Goal: Information Seeking & Learning: Learn about a topic

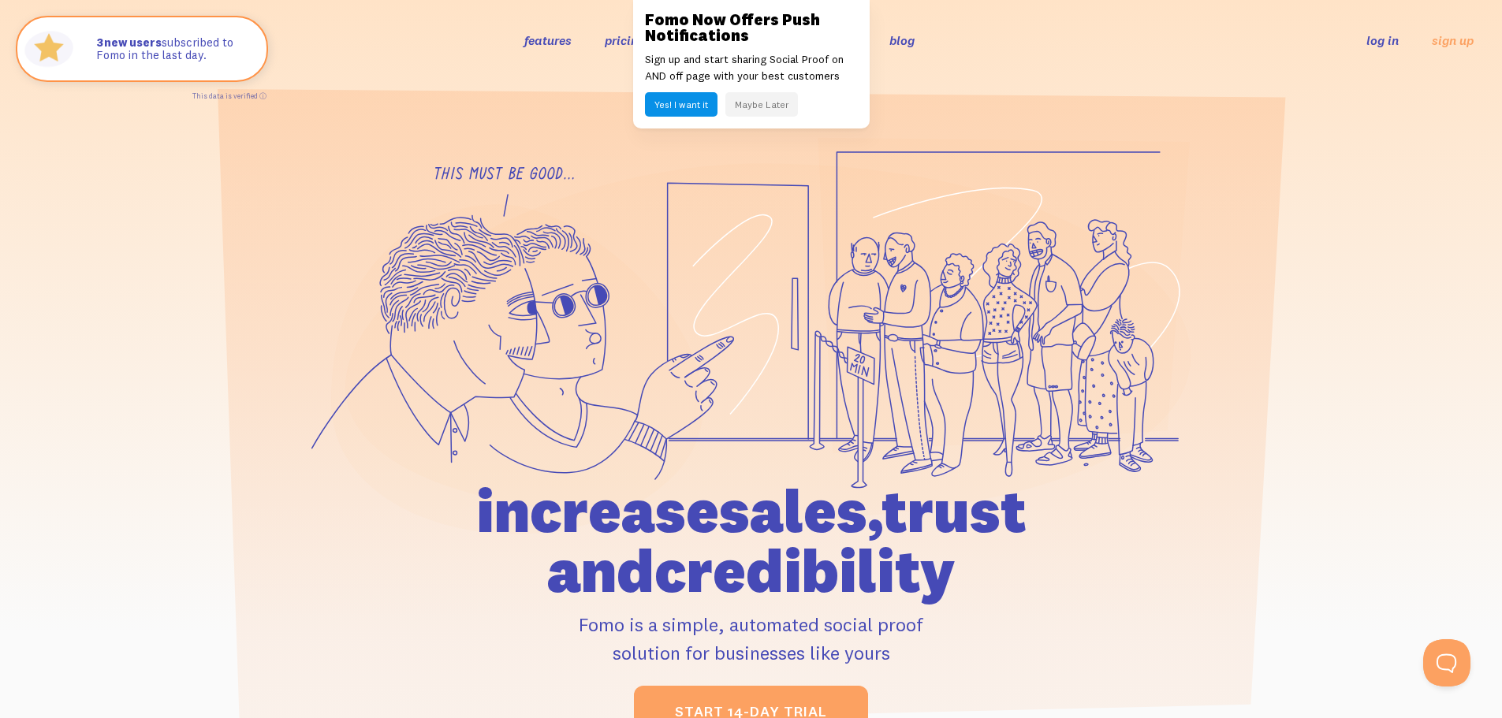
click at [777, 95] on button "Maybe Later" at bounding box center [761, 104] width 73 height 24
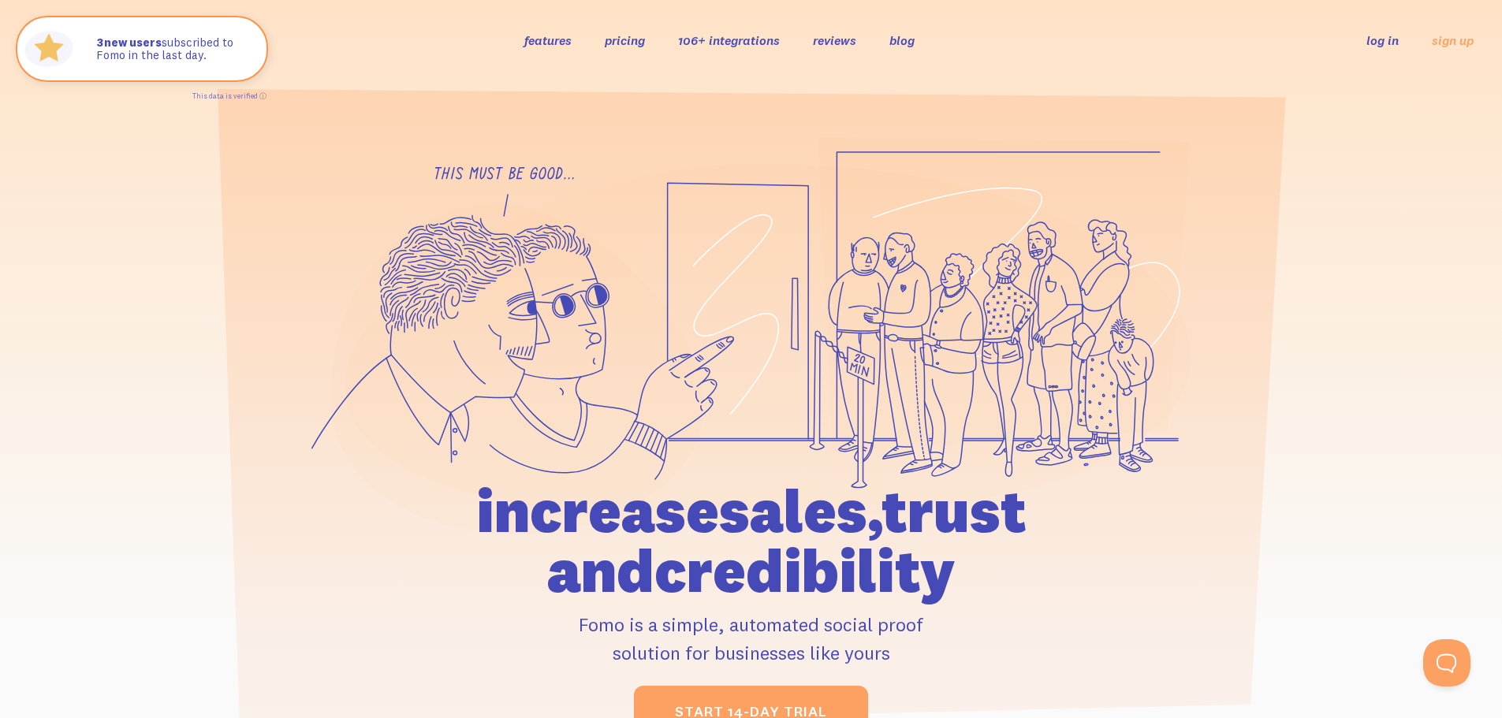
click at [638, 35] on link "pricing" at bounding box center [625, 40] width 40 height 16
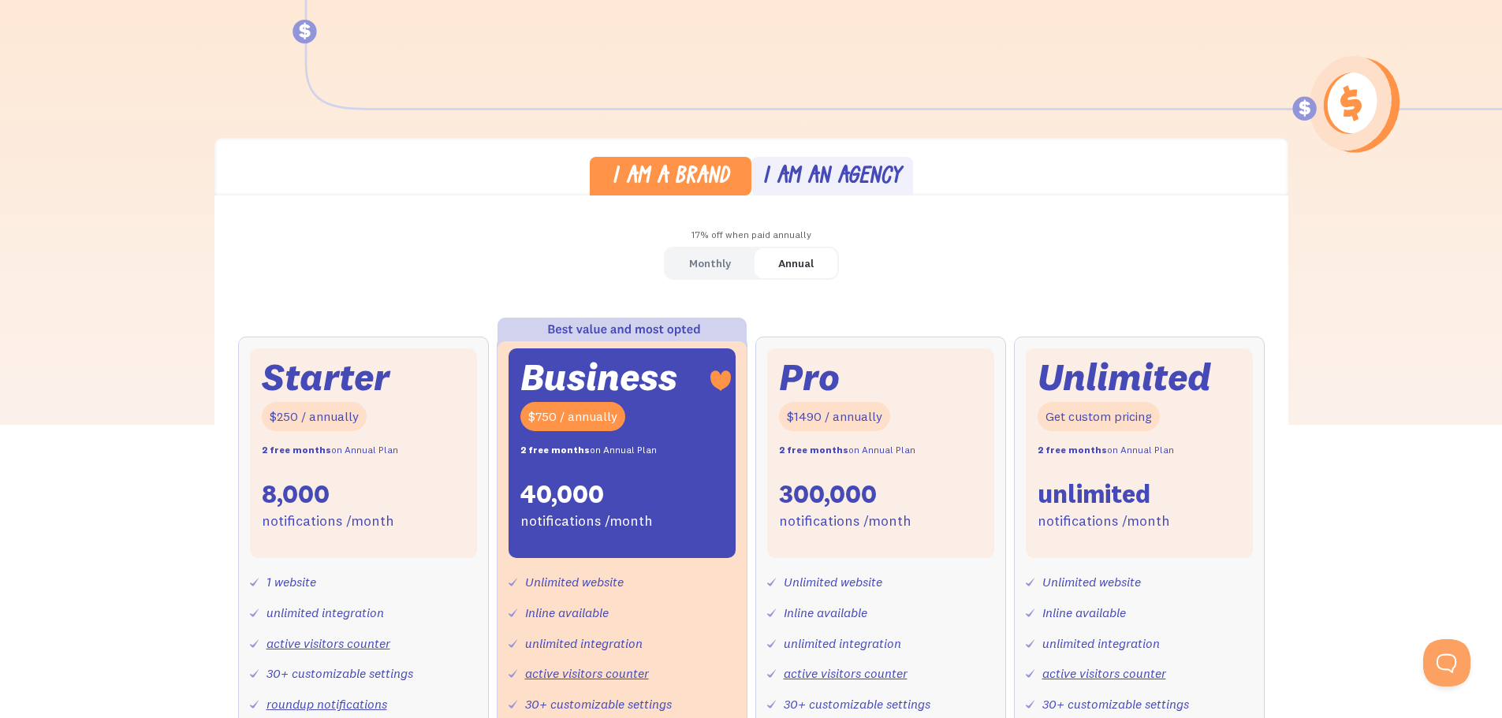
click at [712, 261] on div "Monthly" at bounding box center [710, 263] width 42 height 23
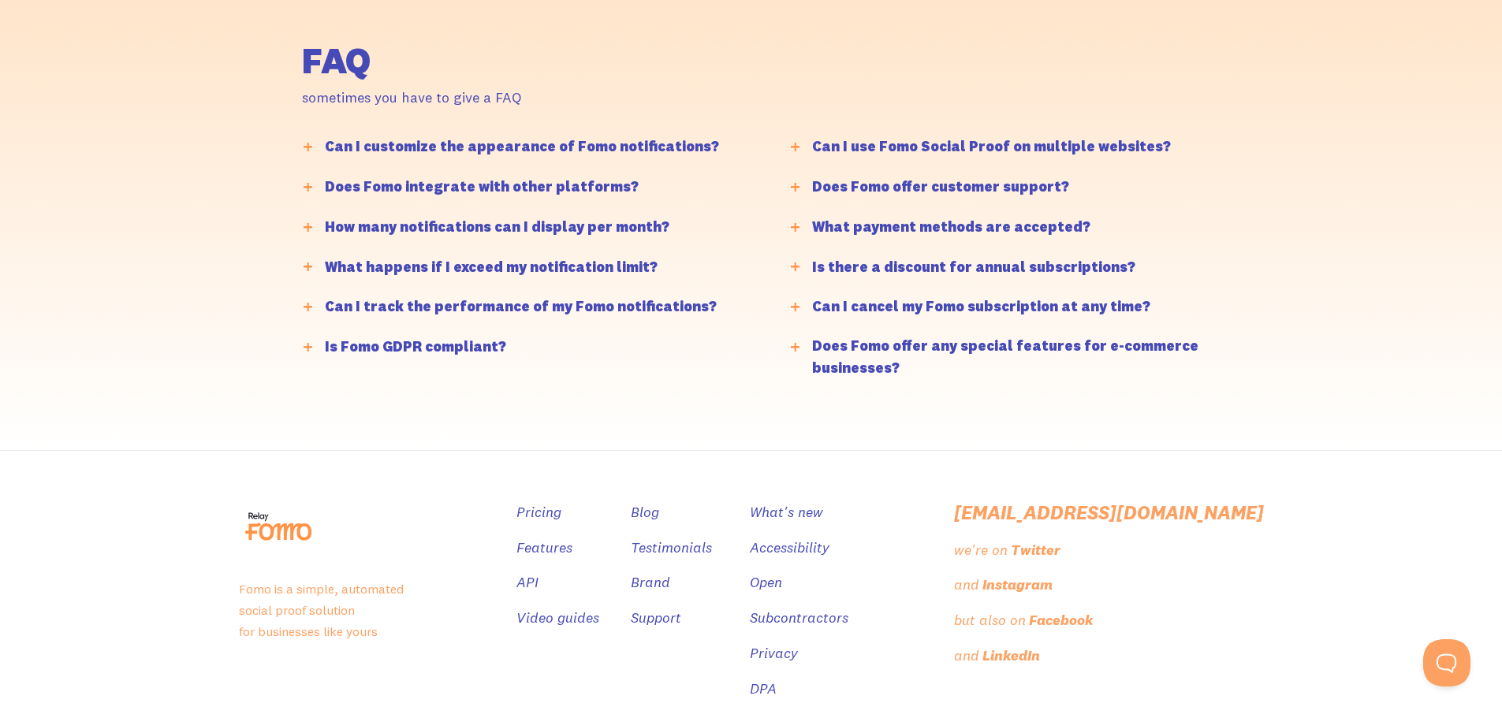
scroll to position [3893, 0]
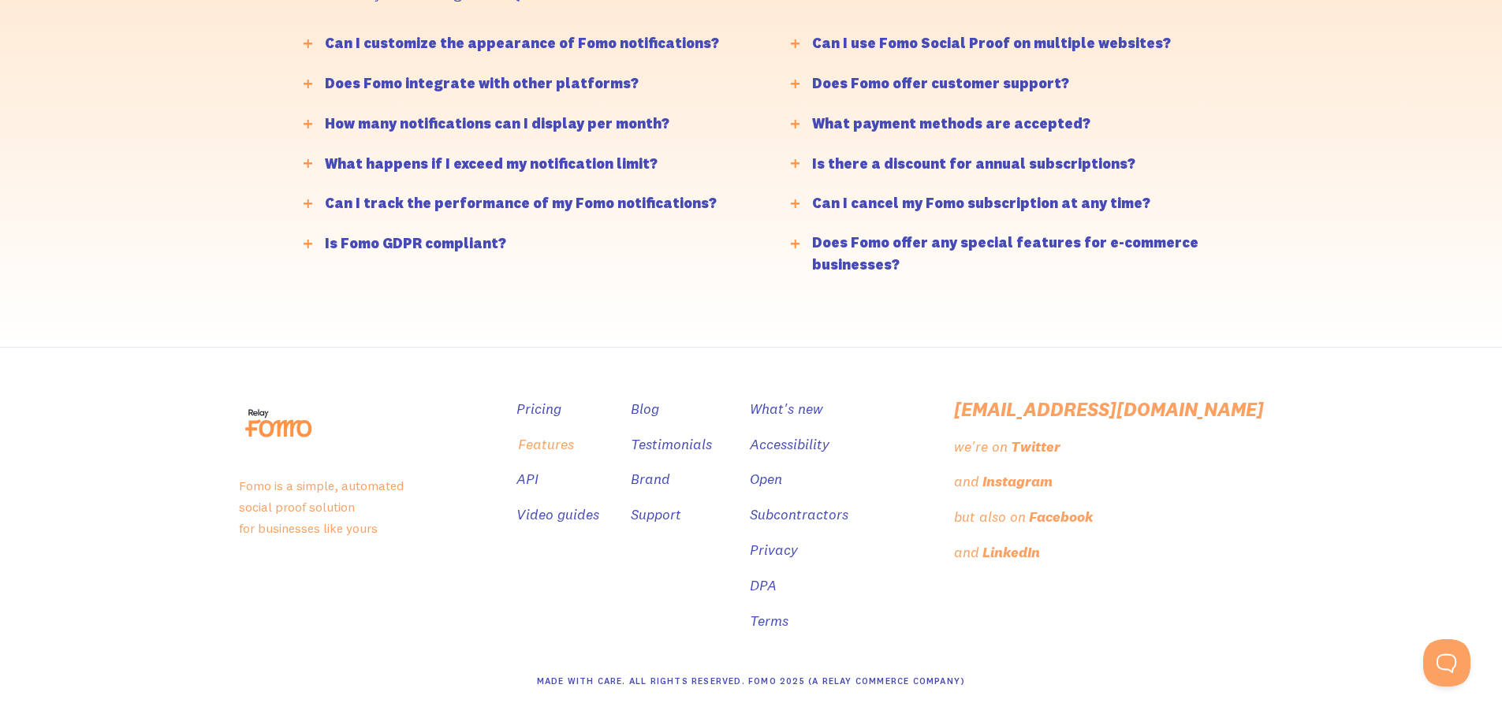
click at [574, 441] on link "Features" at bounding box center [546, 445] width 56 height 23
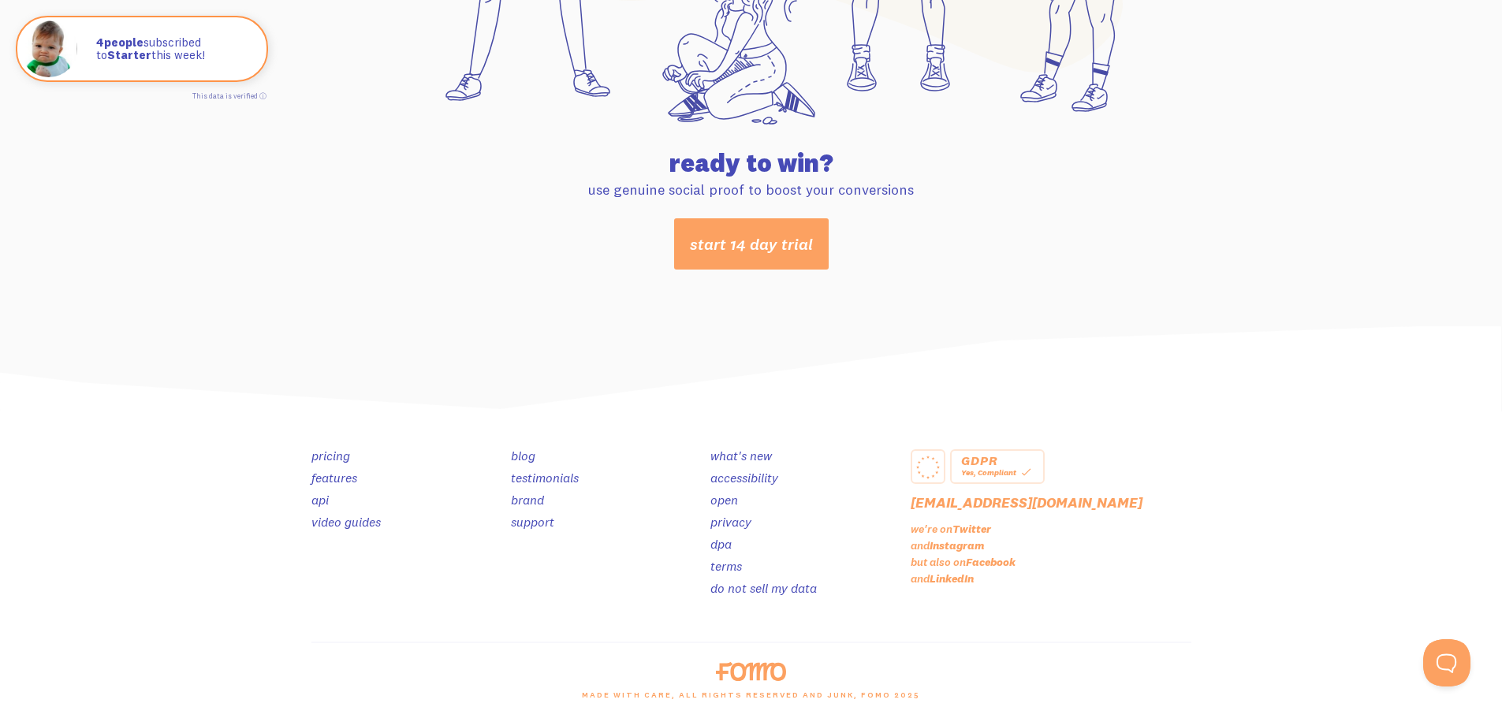
scroll to position [8291, 0]
click at [342, 519] on link "video guides" at bounding box center [345, 521] width 69 height 16
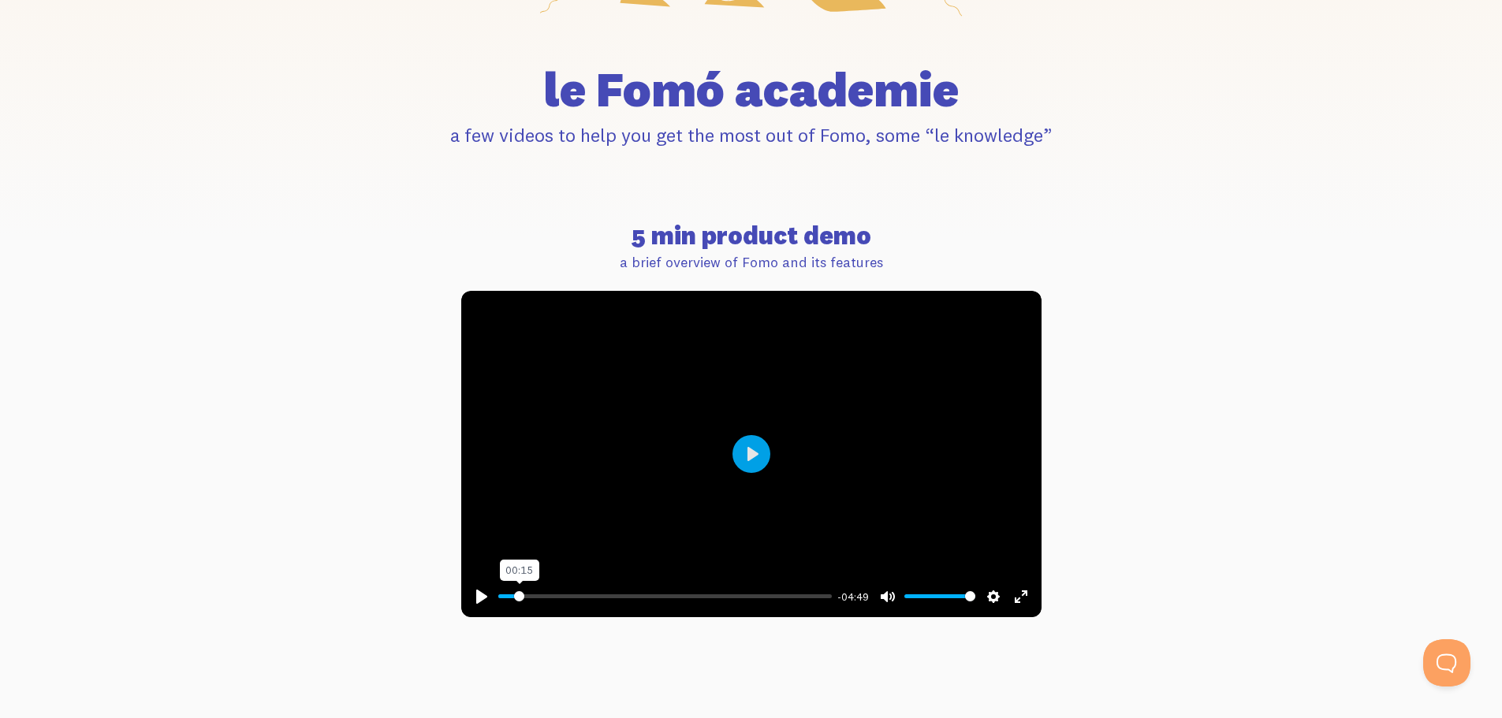
click at [519, 592] on input "Seek" at bounding box center [664, 596] width 333 height 15
click at [750, 446] on button "Play" at bounding box center [751, 454] width 38 height 38
click at [538, 594] on input "Seek" at bounding box center [664, 596] width 333 height 15
click at [542, 594] on input "Seek" at bounding box center [664, 596] width 333 height 15
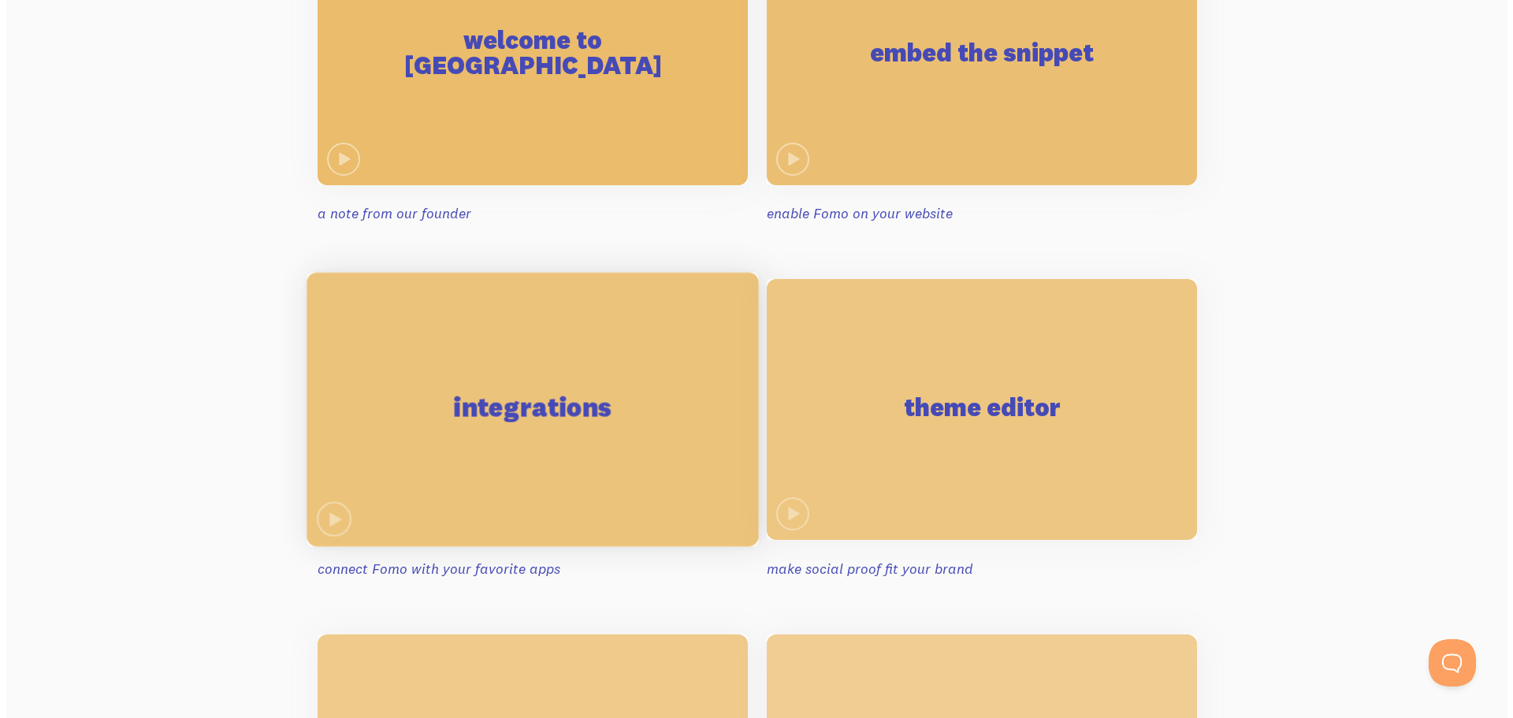
scroll to position [1340, 0]
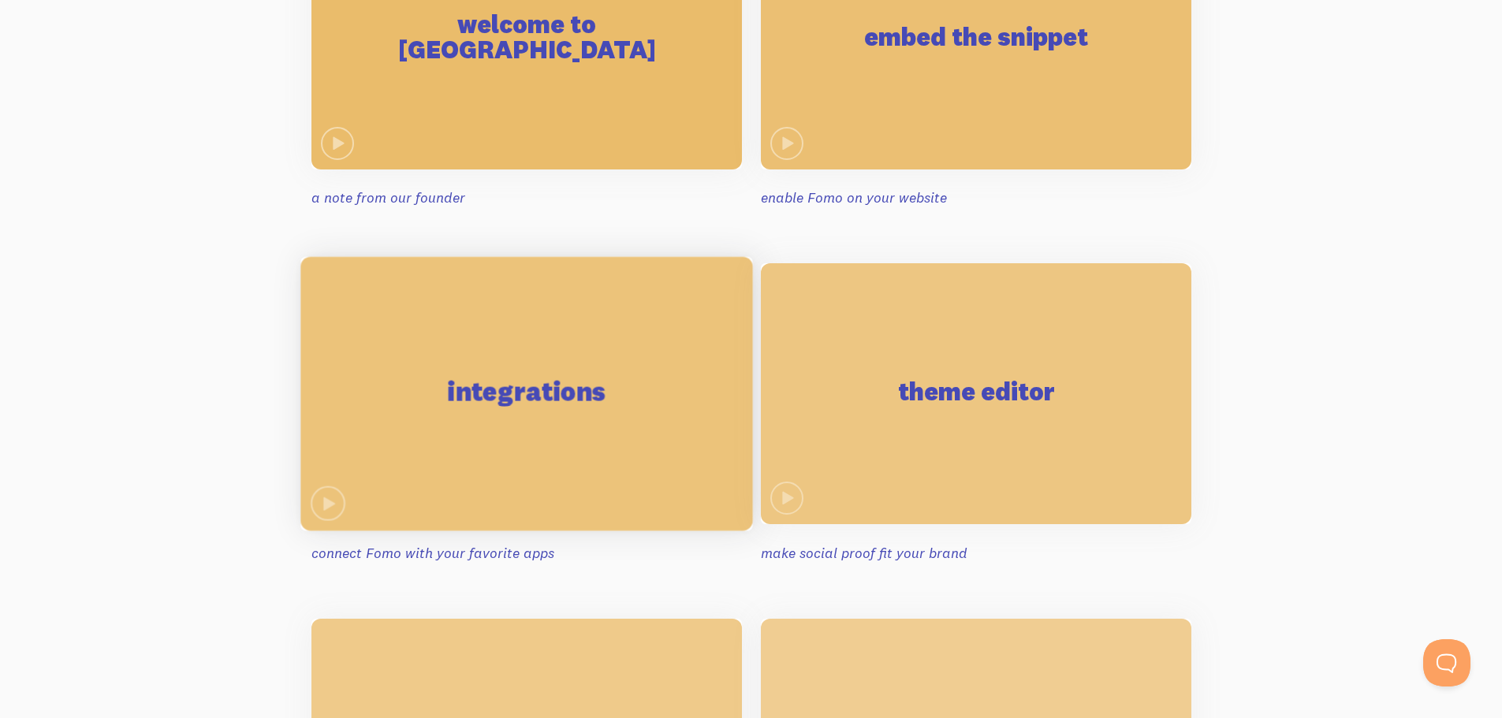
click at [340, 496] on span at bounding box center [327, 503] width 35 height 35
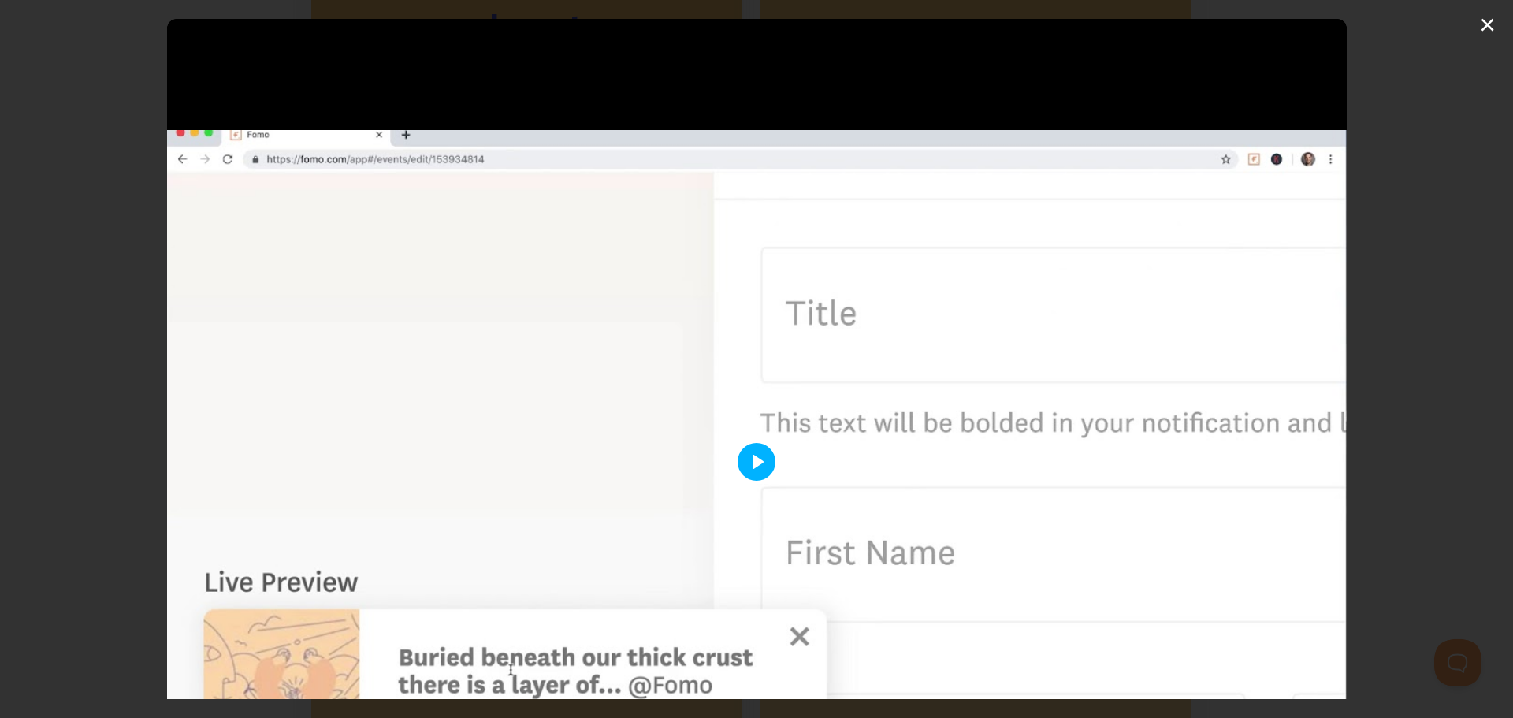
click at [768, 452] on button "Play" at bounding box center [757, 462] width 38 height 38
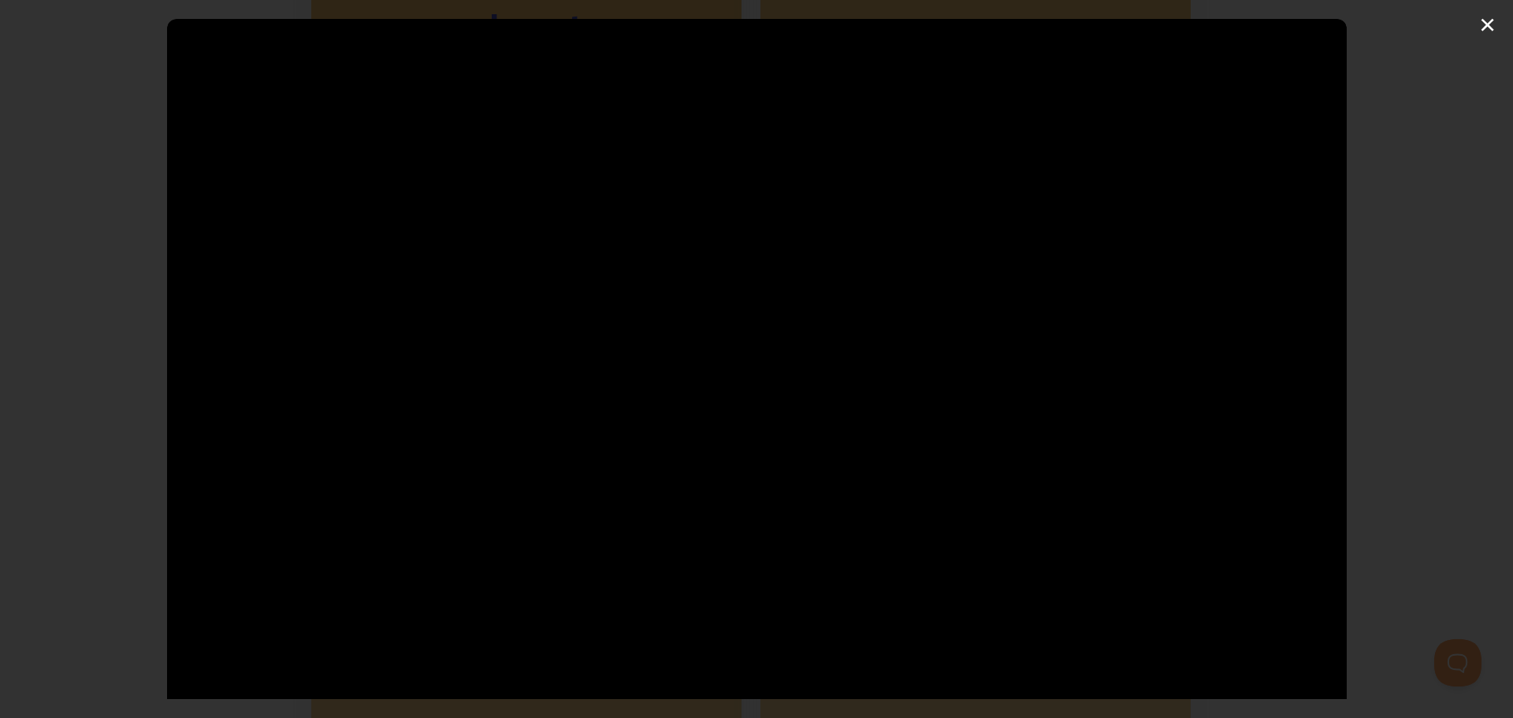
type input "13.69"
type input "0.02"
type input "13.7"
type input "0.04"
type input "13.72"
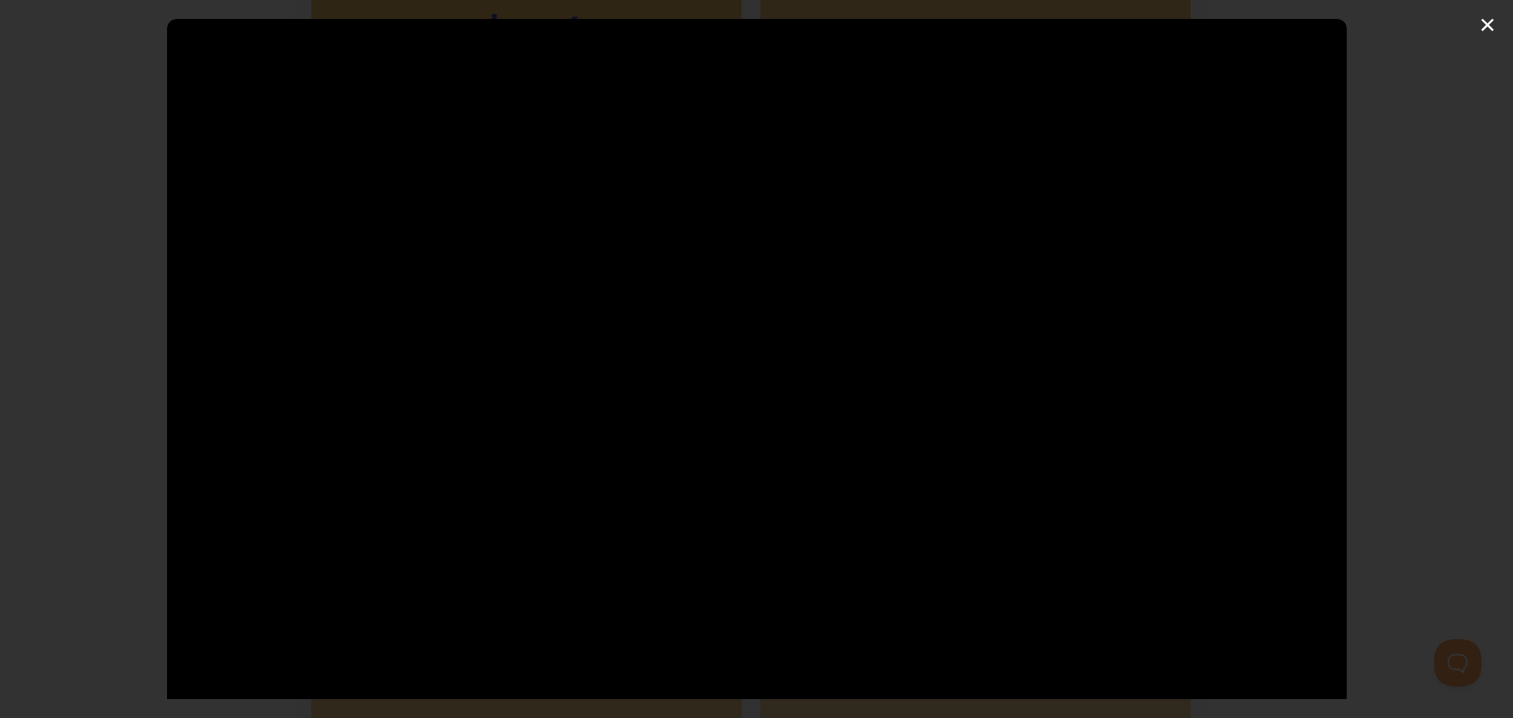
type input "0.05"
type input "13.74"
type input "0.07"
type input "13.75"
type input "0.08"
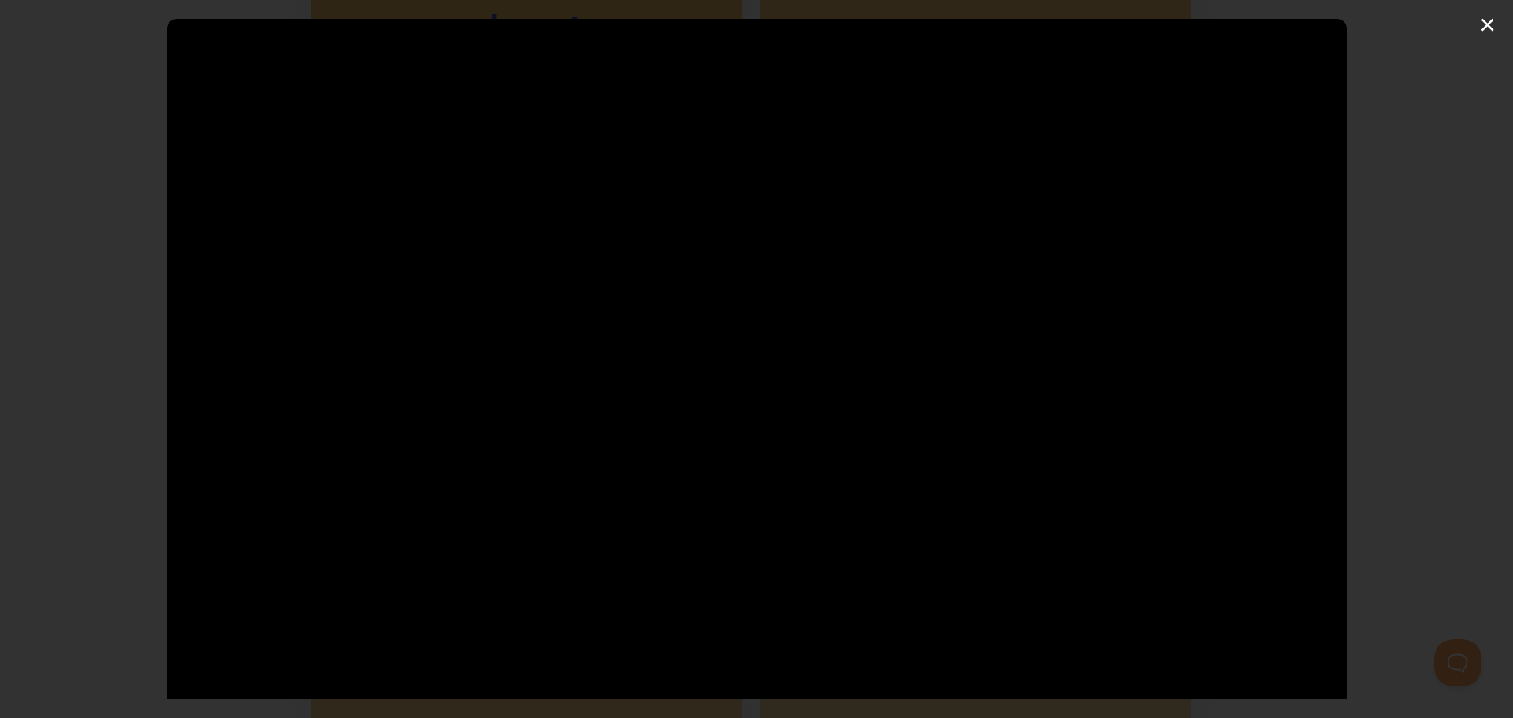
type input "13.77"
type input "0.1"
type input "13.78"
type input "0.11"
type input "13.8"
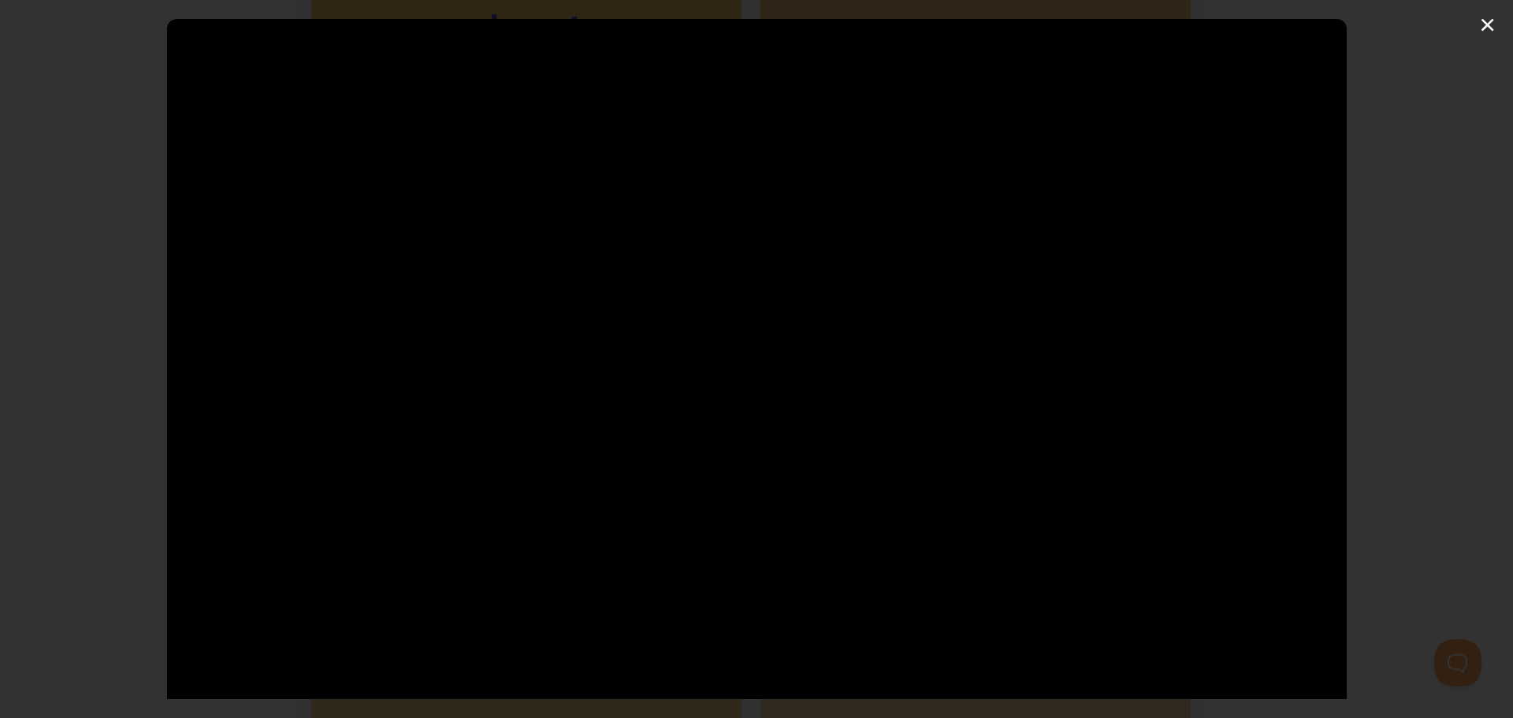
type input "0.13"
type input "13.81"
type input "0.14"
type input "13.83"
type input "0.16"
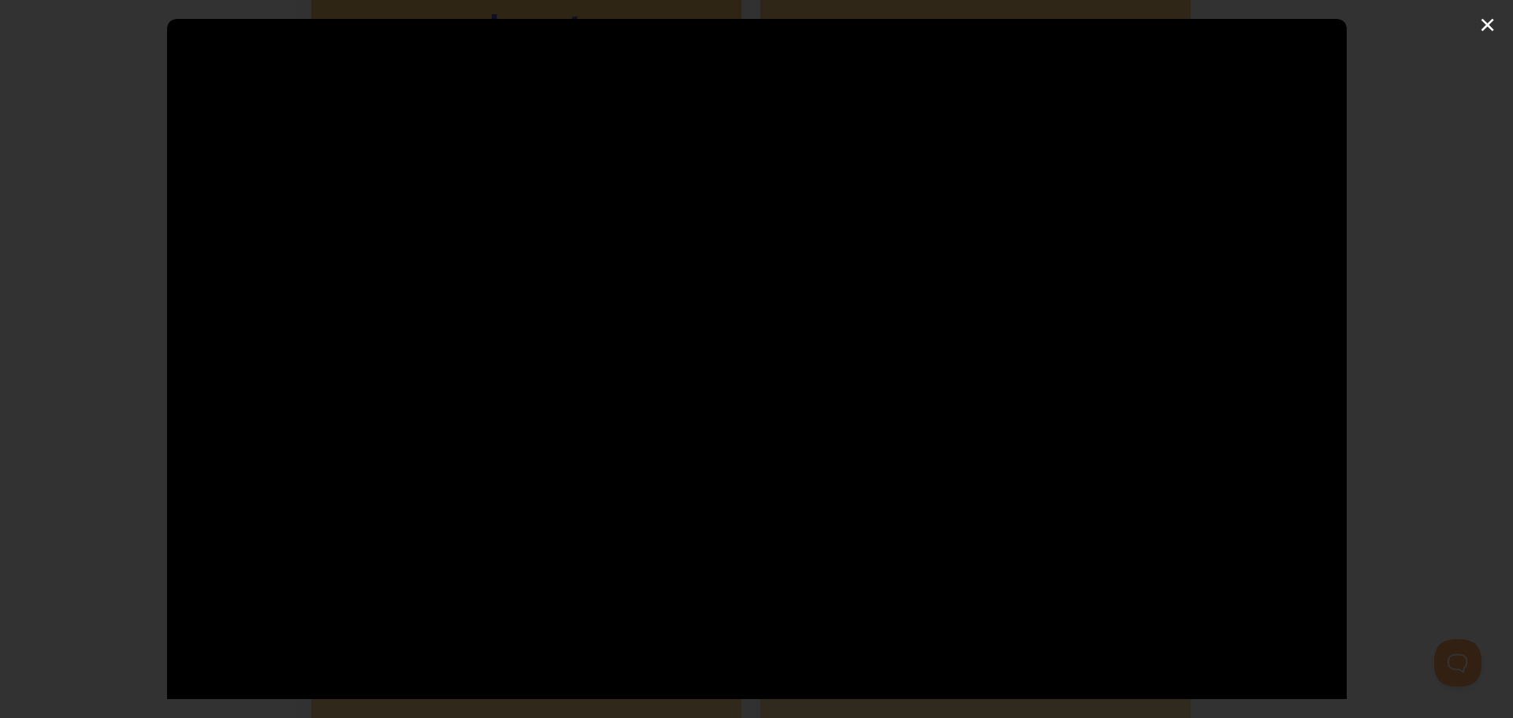
type input "13.85"
type input "0.17"
type input "13.86"
type input "0.19"
type input "13.88"
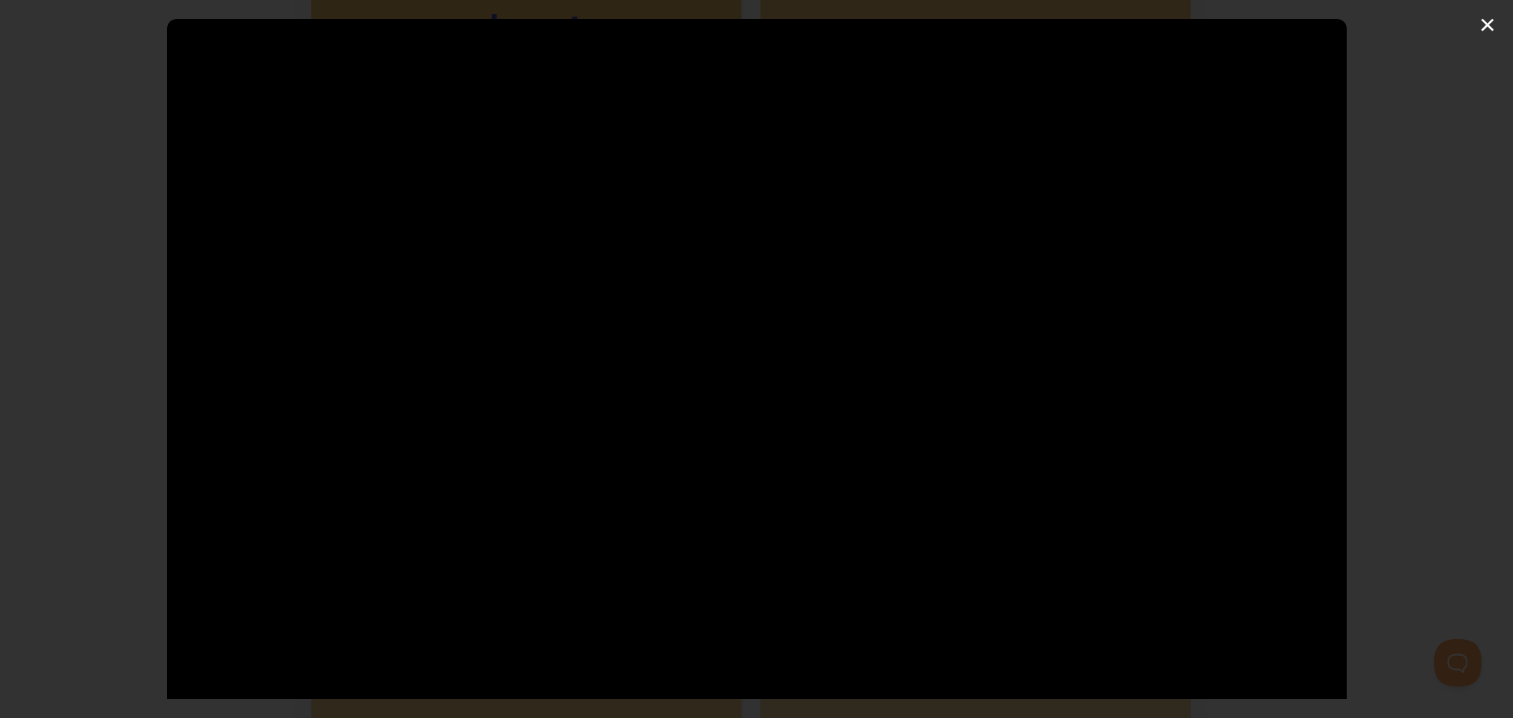
type input "0.2"
type input "13.9"
type input "0.22"
type input "13.91"
type input "0.23"
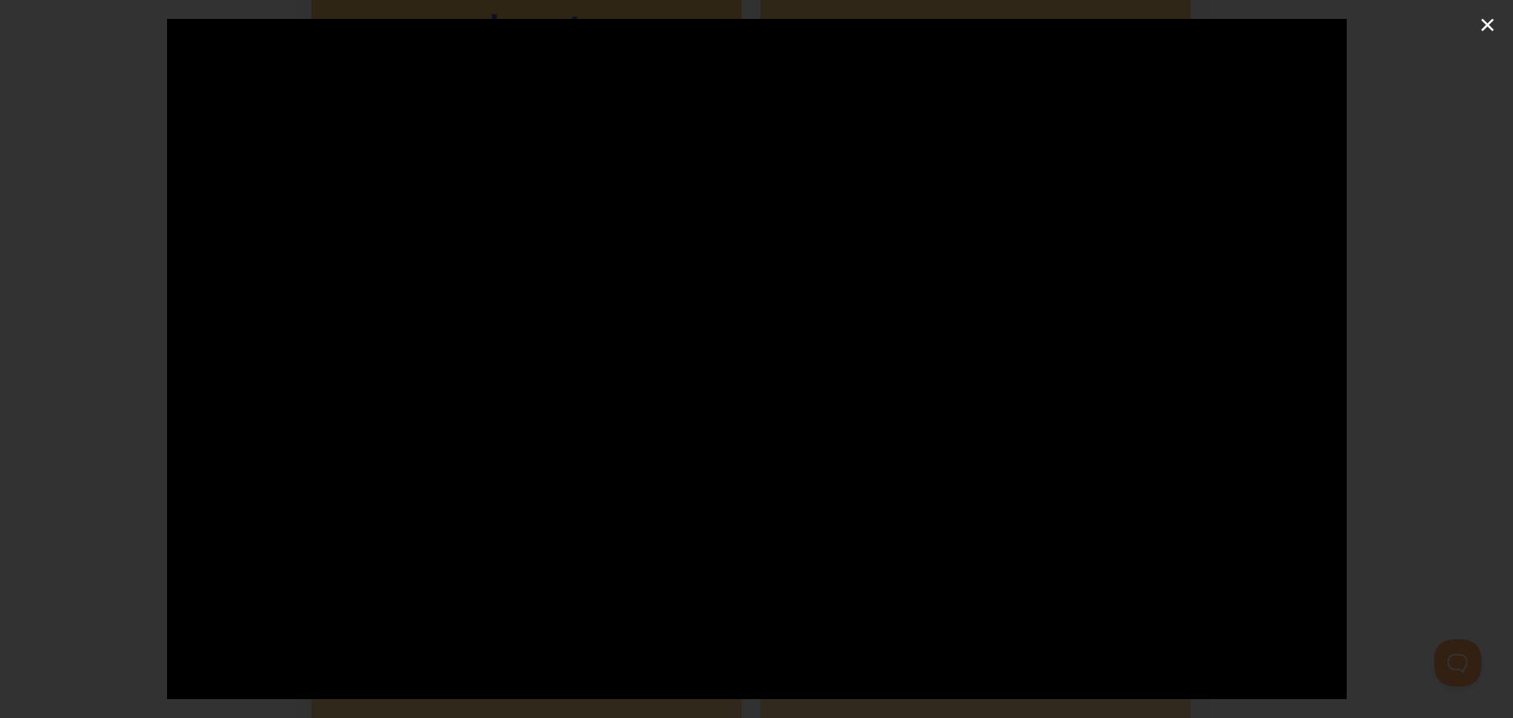
type input "13.93"
type input "0.25"
type input "13.95"
type input "0.26"
type input "13.96"
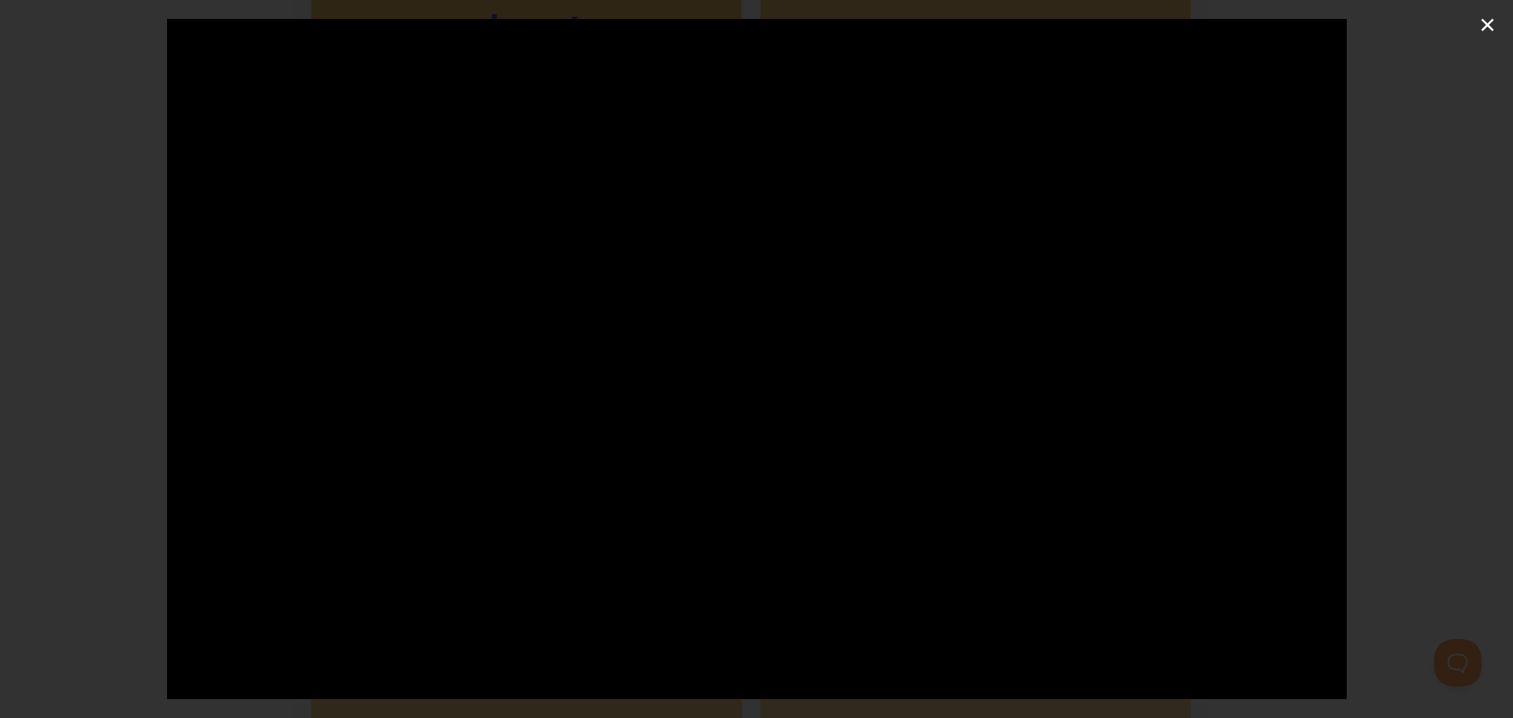
type input "0.28"
type input "13.98"
type input "0.29"
type input "14"
type input "0.31"
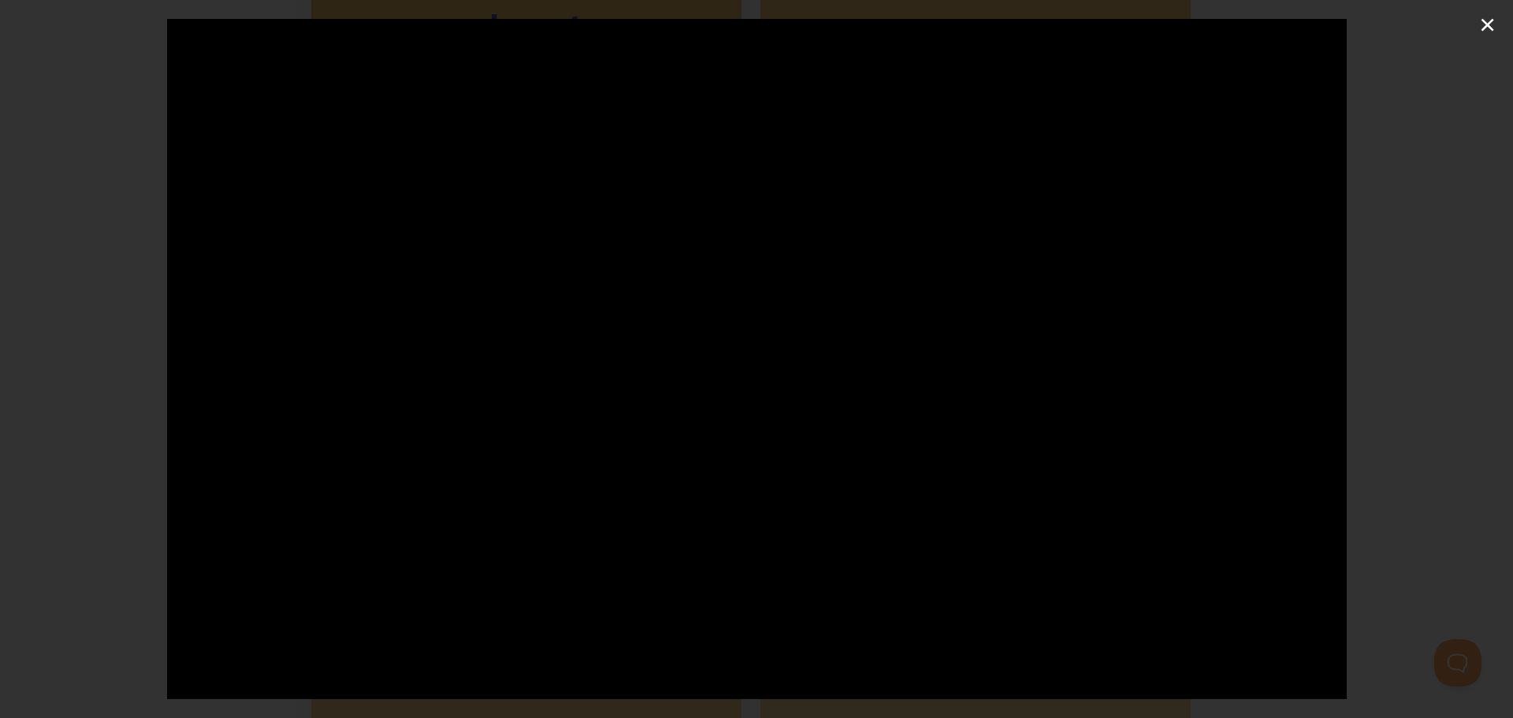
type input "14.01"
type input "0.32"
type input "14.03"
type input "0.34"
type input "14.05"
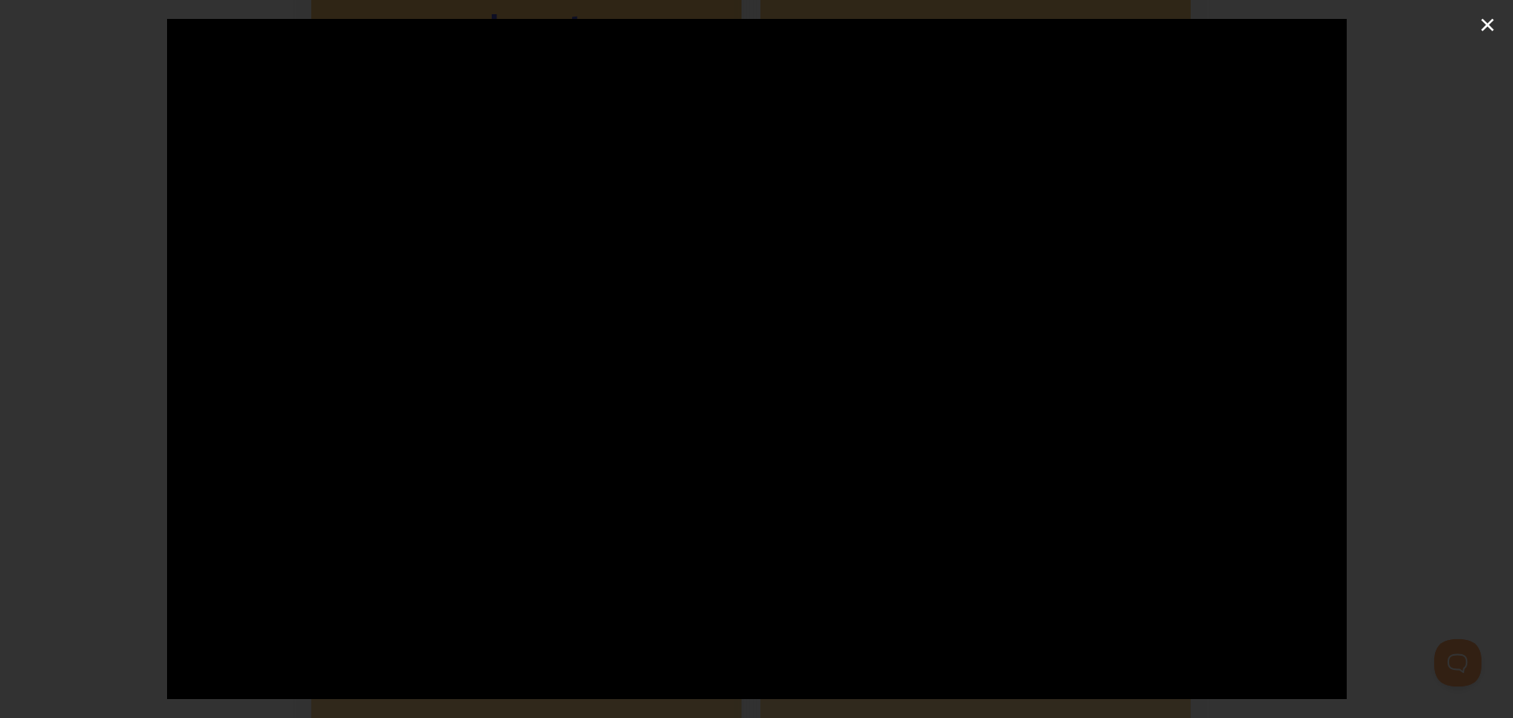
type input "0.35"
type input "14.06"
type input "0.37"
type input "14.08"
type input "0.38"
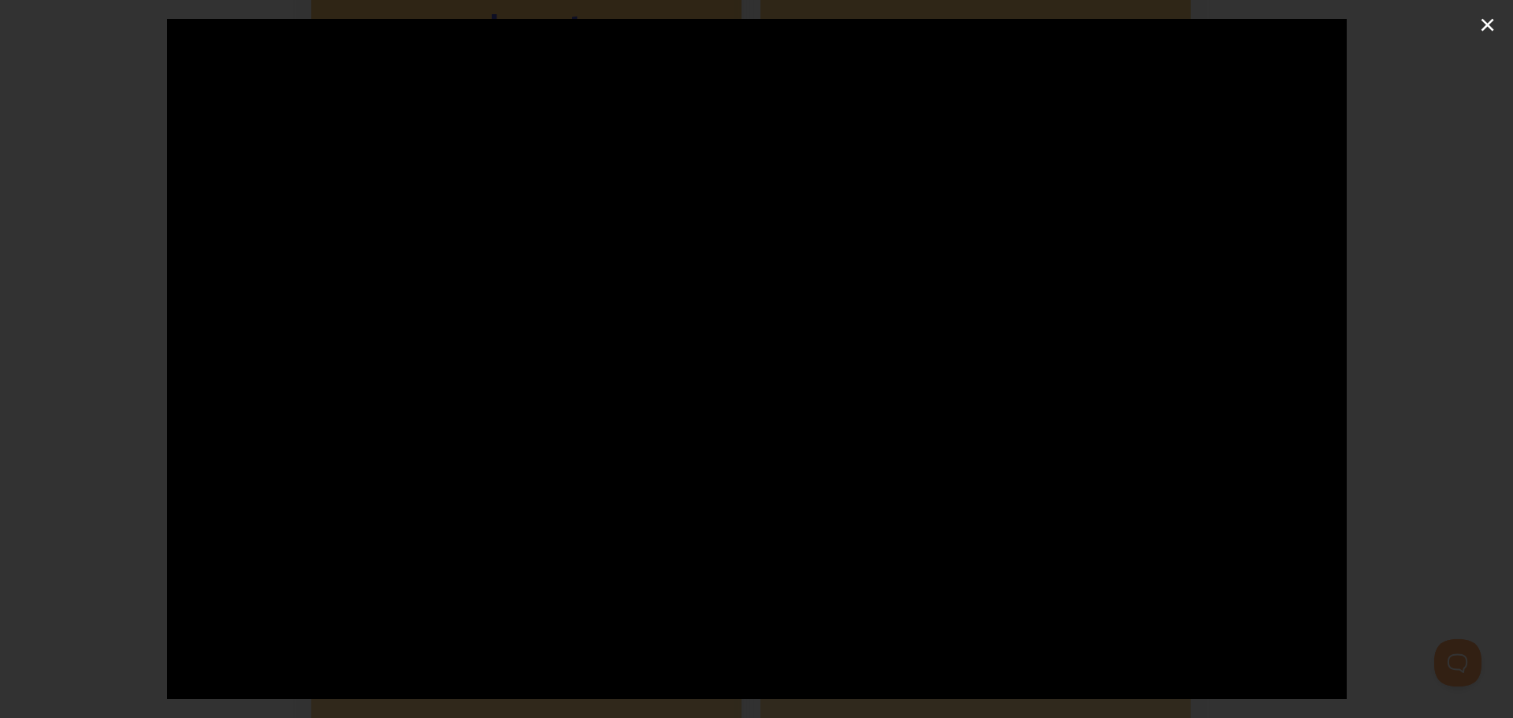
type input "14.09"
type input "0.4"
type input "14.11"
type input "0.41"
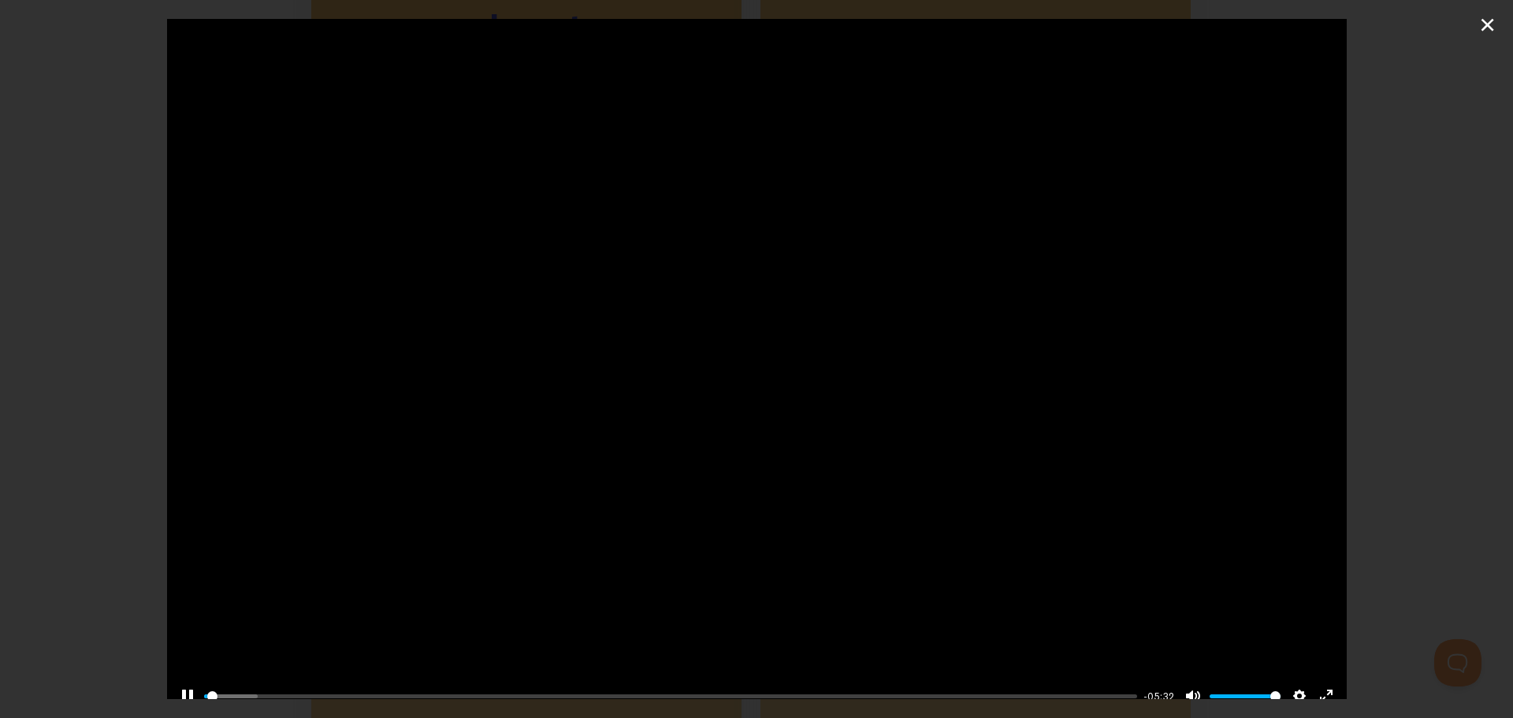
type input "14.13"
type input "0.43"
type input "14.14"
type input "0.44"
type input "14.16"
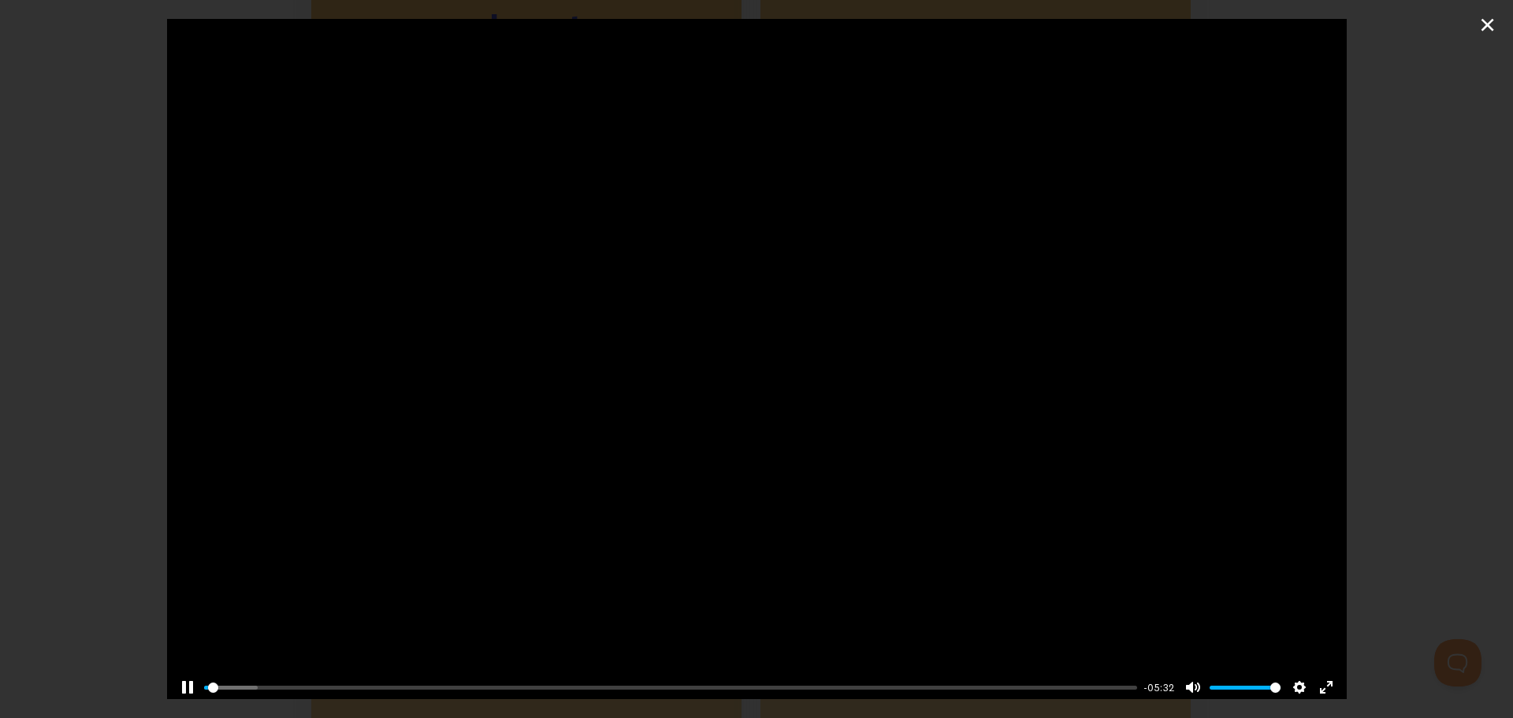
type input "0.46"
type input "14.18"
type input "0.47"
type input "14.19"
type input "0.49"
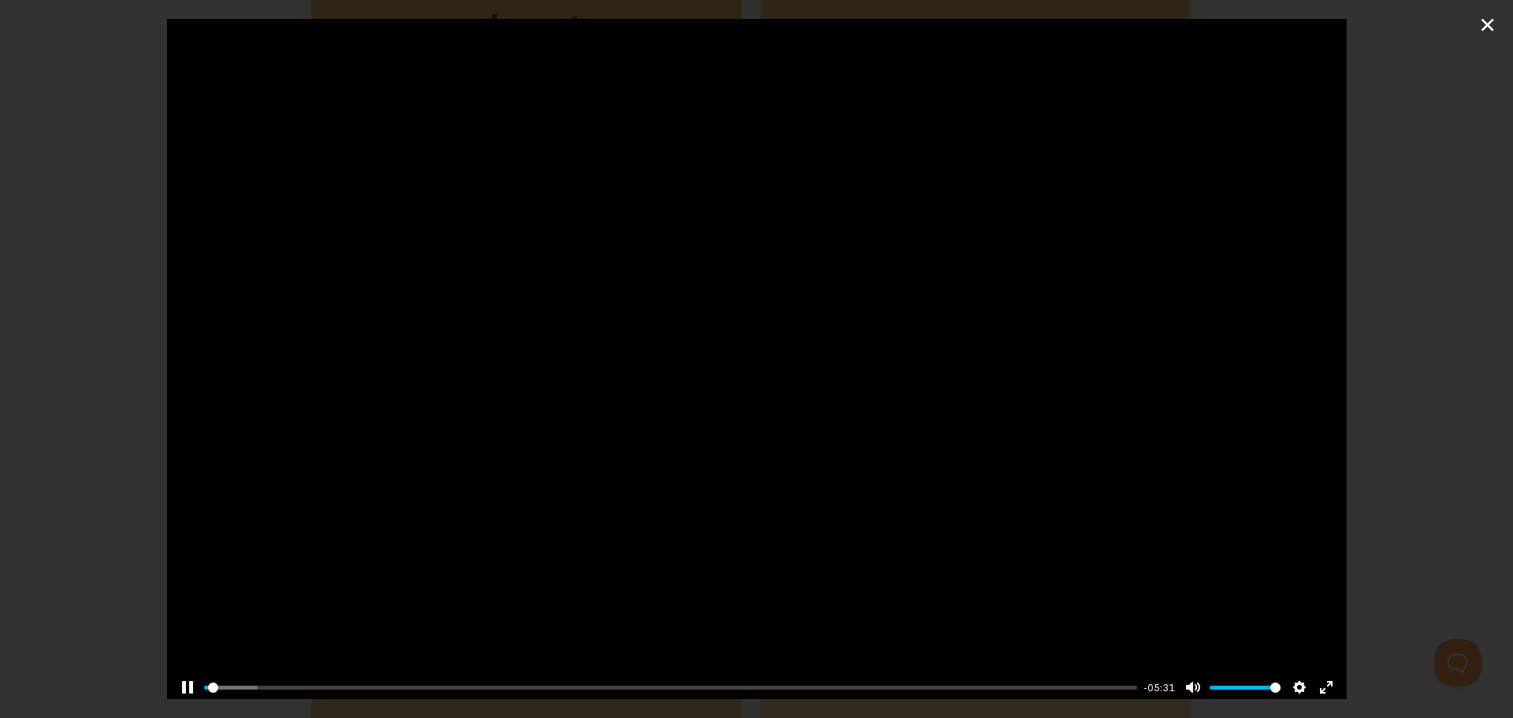
type input "14.21"
type input "0.5"
type input "14.23"
type input "0.52"
type input "14.24"
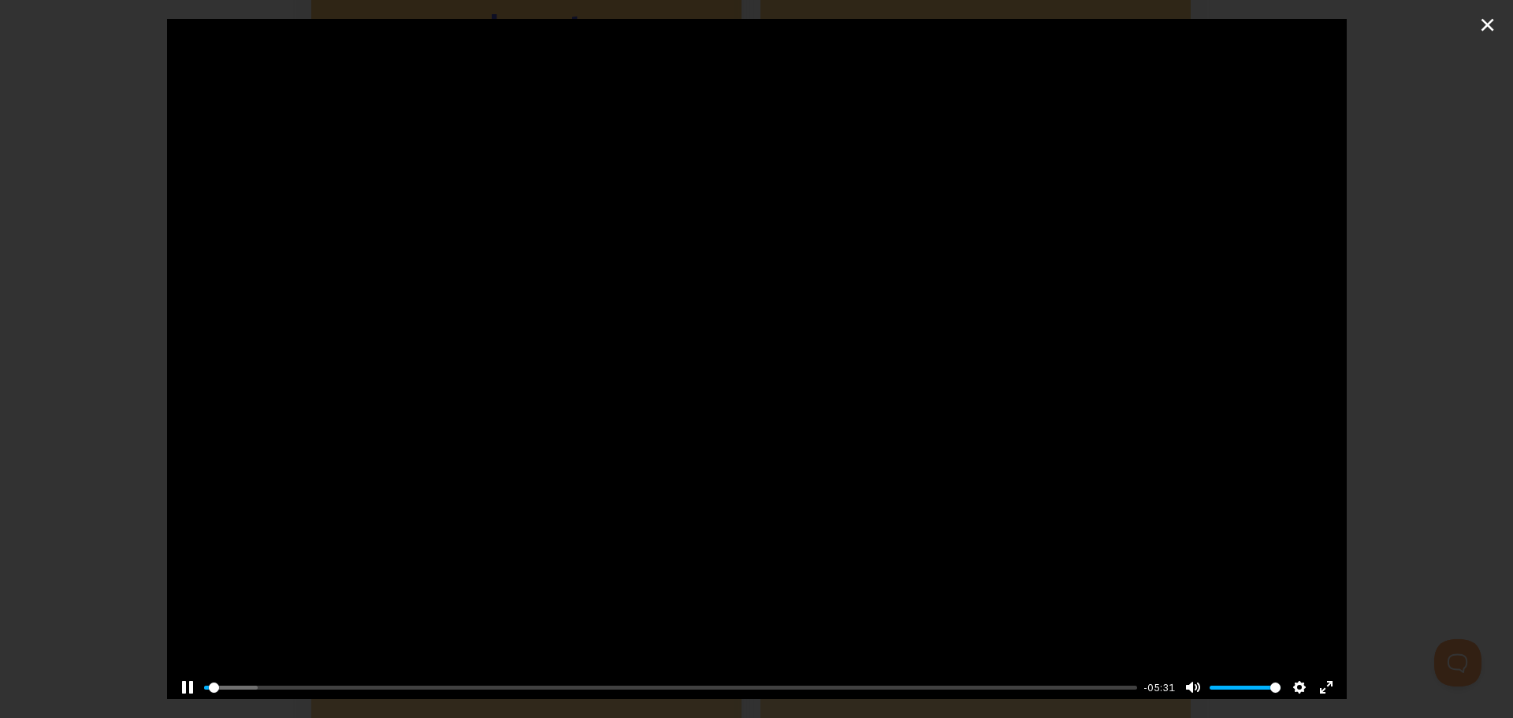
type input "0.53"
type input "14.26"
type input "0.55"
type input "14.28"
type input "0.56"
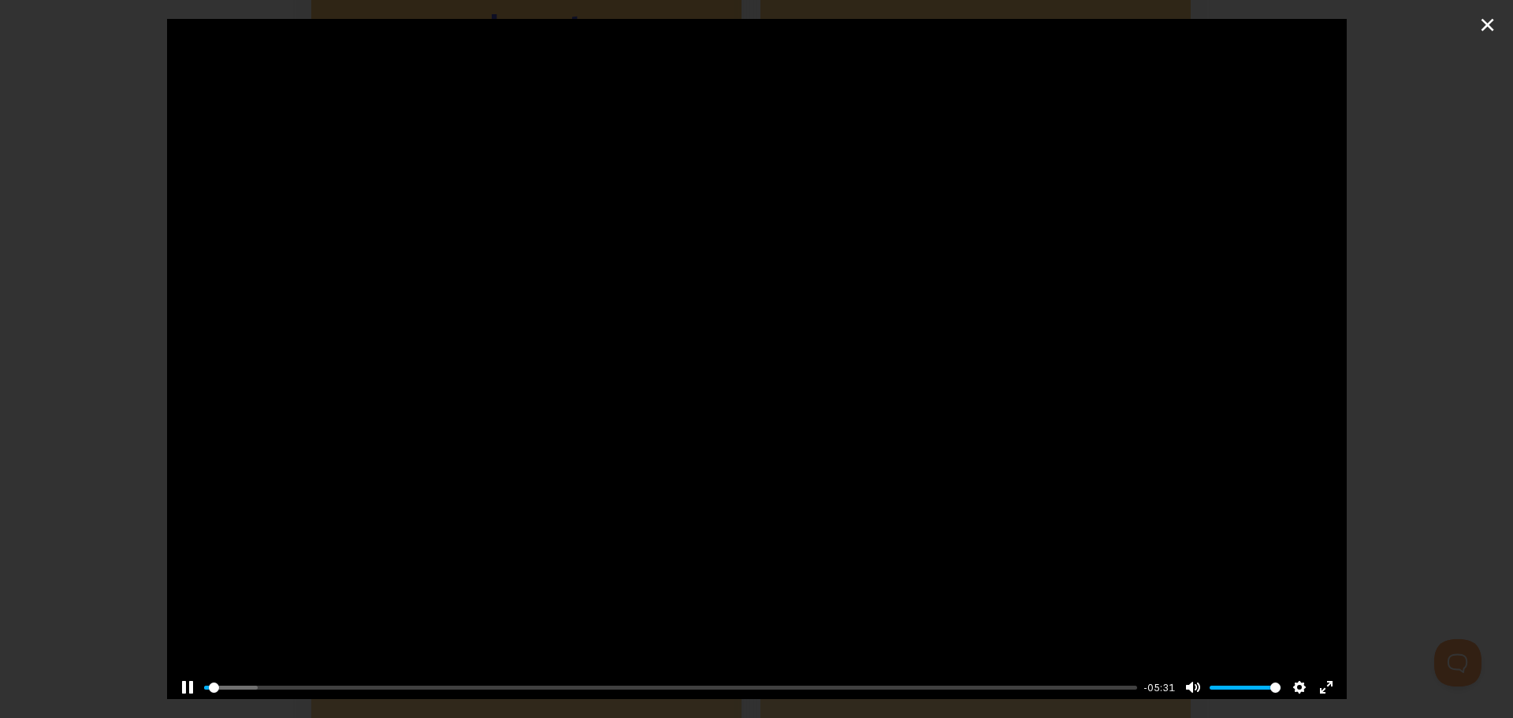
type input "14.29"
type input "0.58"
type input "14.31"
type input "0.59"
type input "14.32"
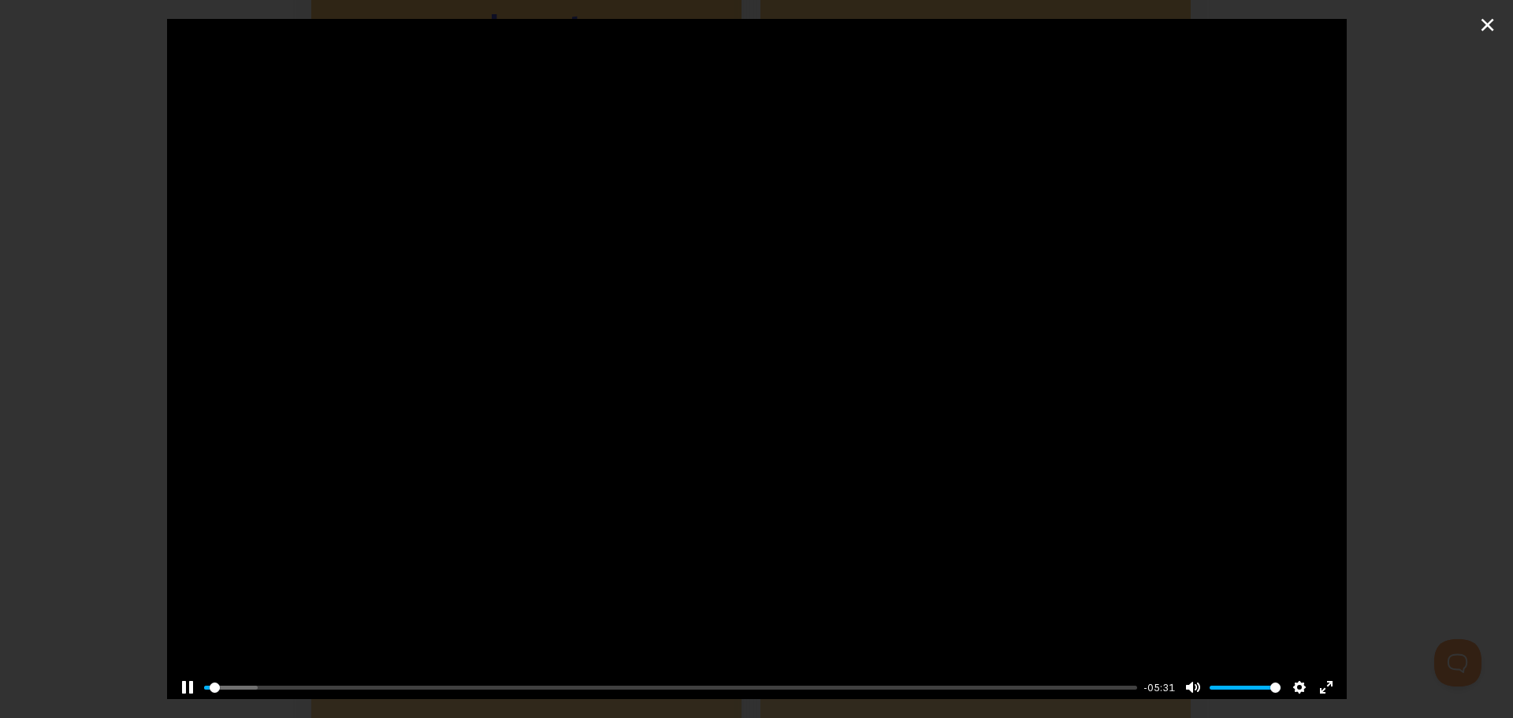
type input "0.61"
type input "14.34"
type input "0.62"
type input "14.36"
type input "0.64"
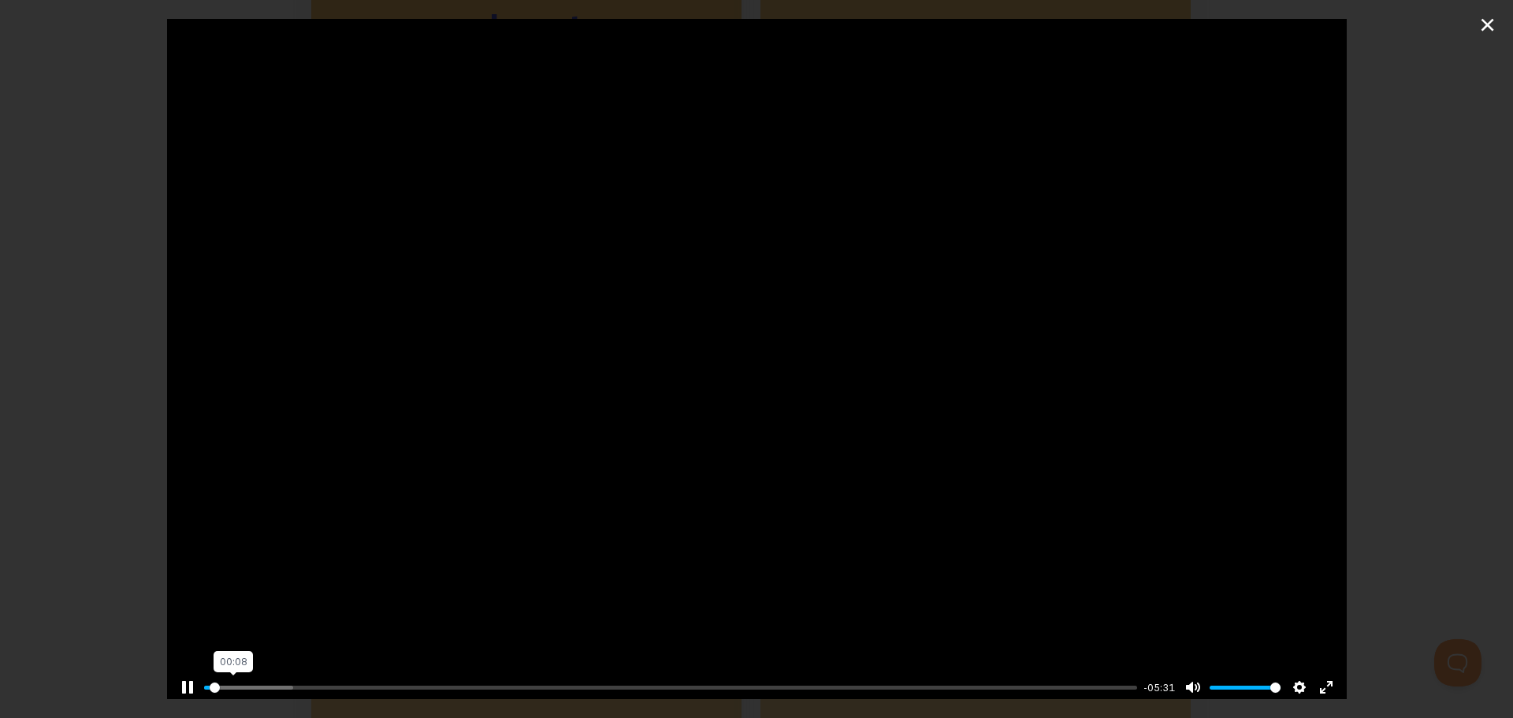
type input "14.37"
type input "0.65"
type input "14.39"
type input "0.67"
type input "14.41"
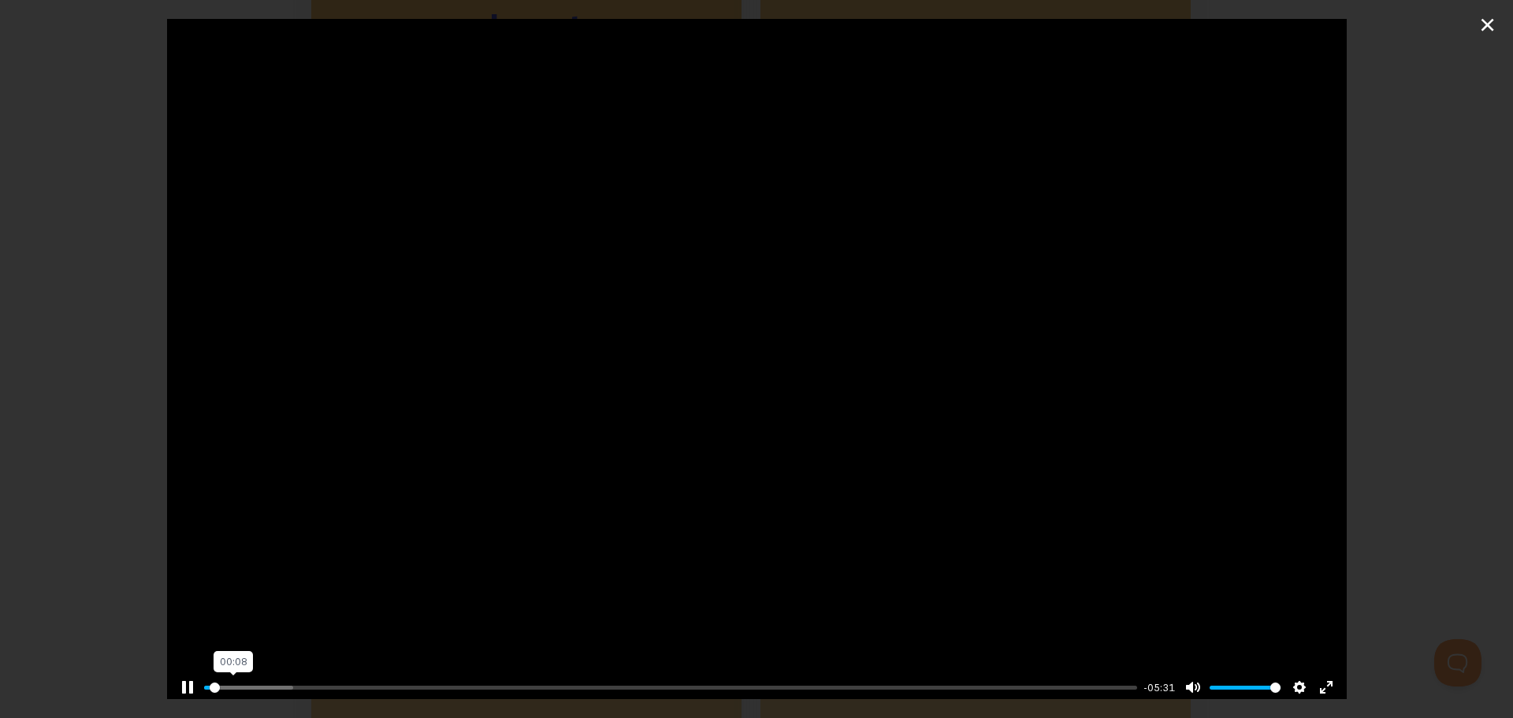
type input "0.68"
type input "14.42"
type input "0.7"
type input "14.44"
type input "0.71"
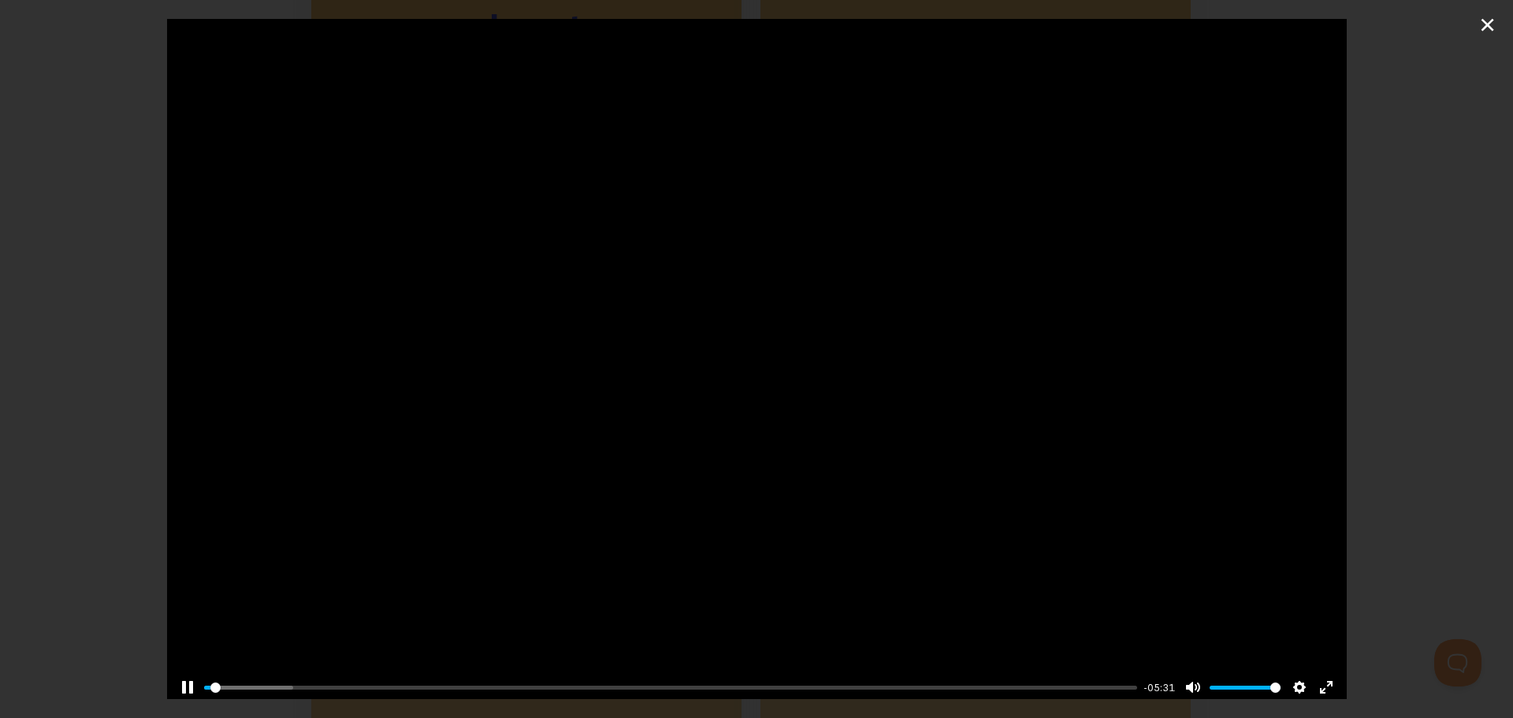
type input "14.46"
type input "0.73"
type input "14.48"
type input "0.74"
type input "14.49"
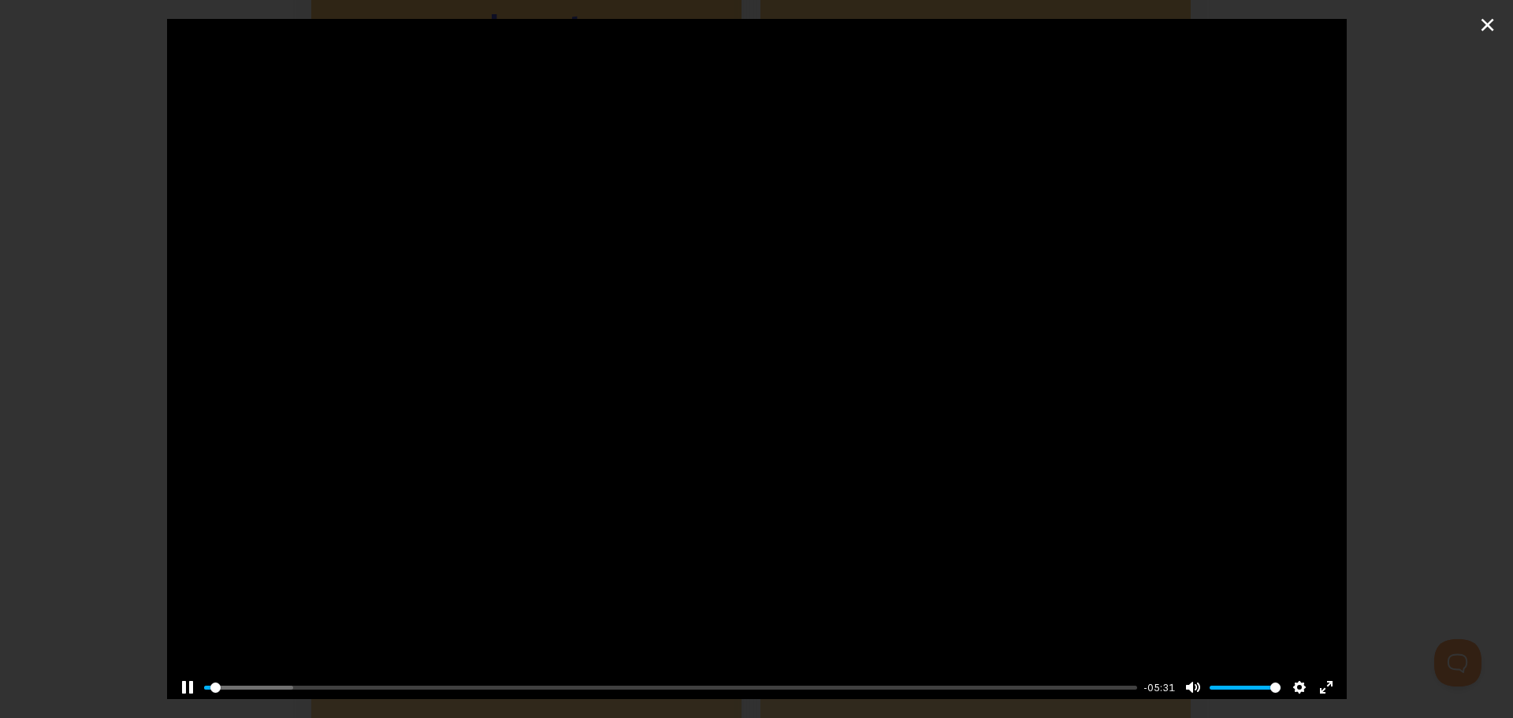
type input "0.76"
type input "14.51"
type input "4.84"
type input "14.54"
type input "4.84"
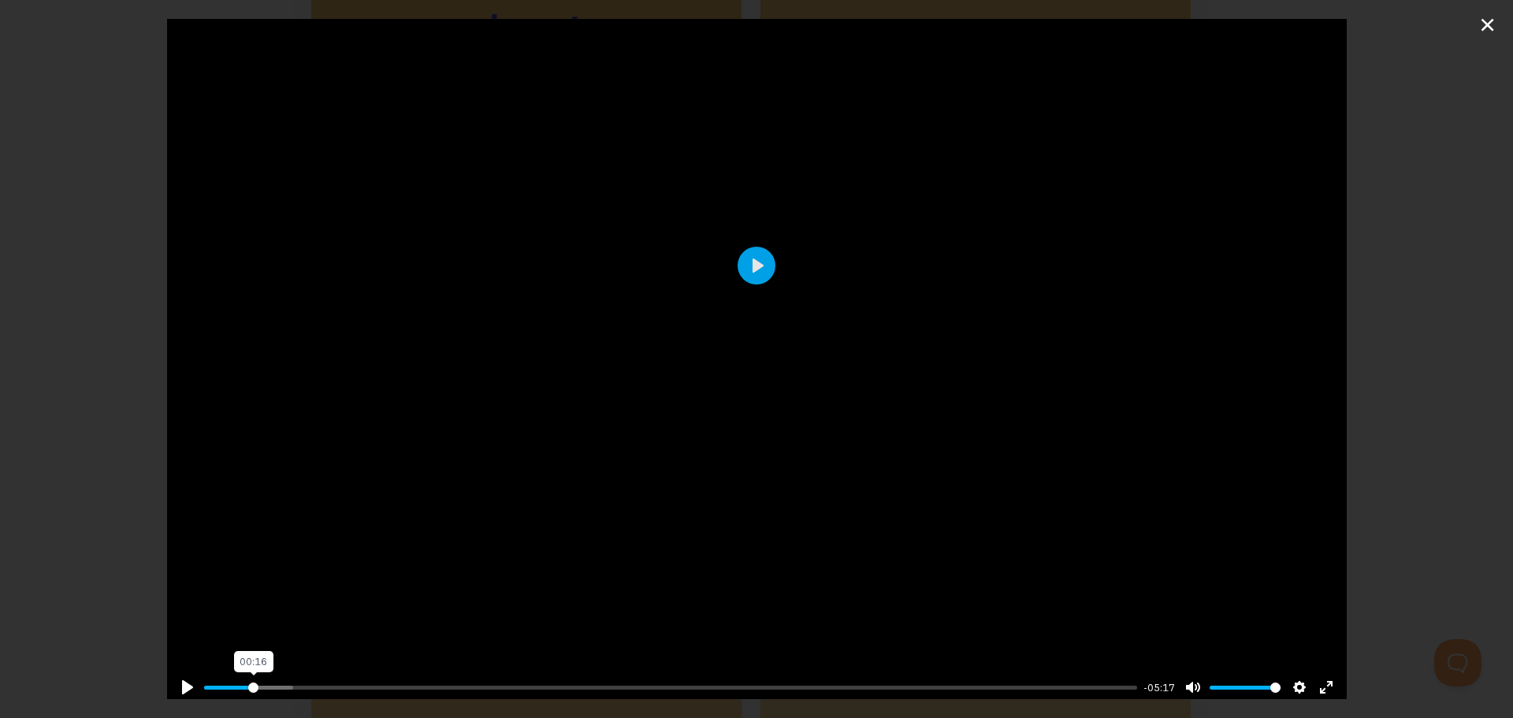
click at [253, 680] on input "Seek" at bounding box center [671, 687] width 934 height 15
type input "14.65"
type input "4.92"
type input "14.67"
type input "4.93"
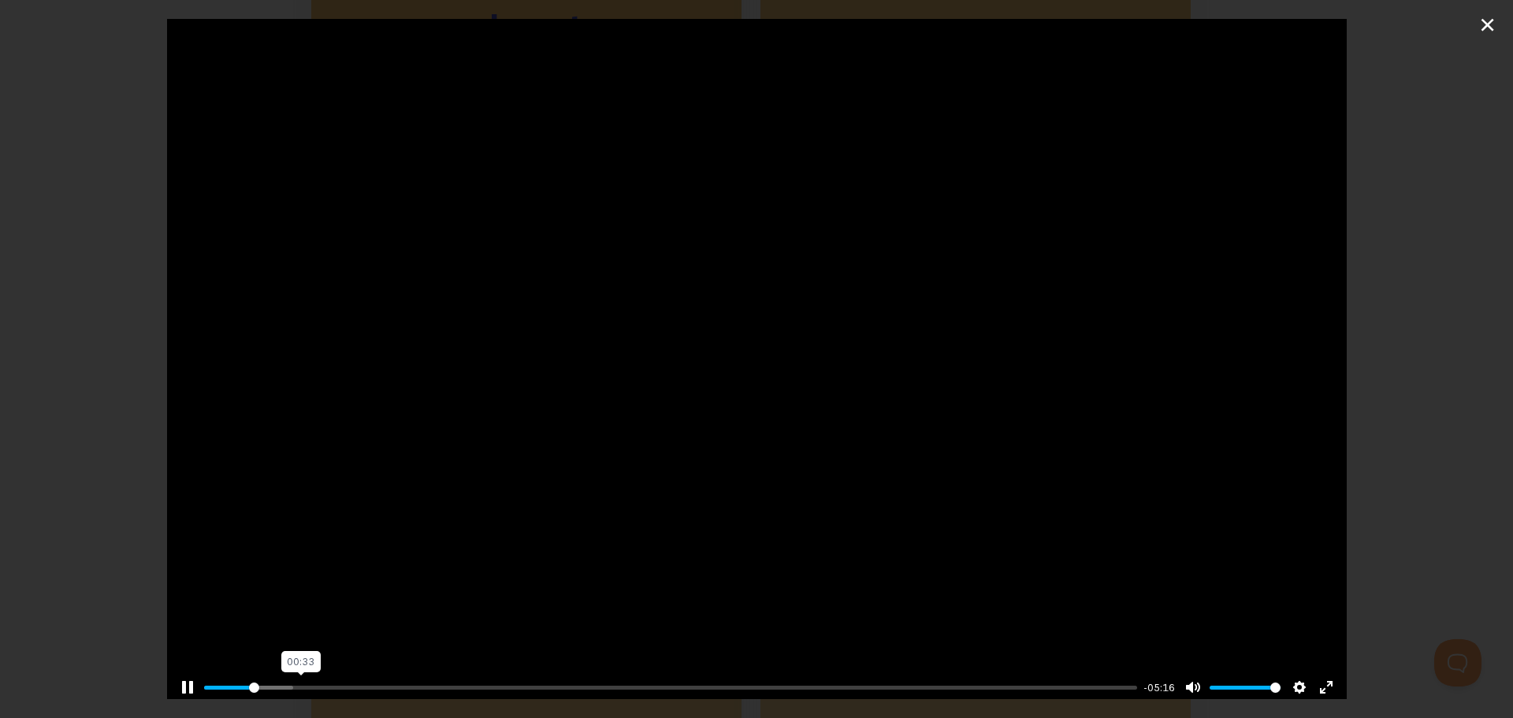
type input "14.69"
type input "4.95"
type input "14.71"
type input "4.96"
type input "14.72"
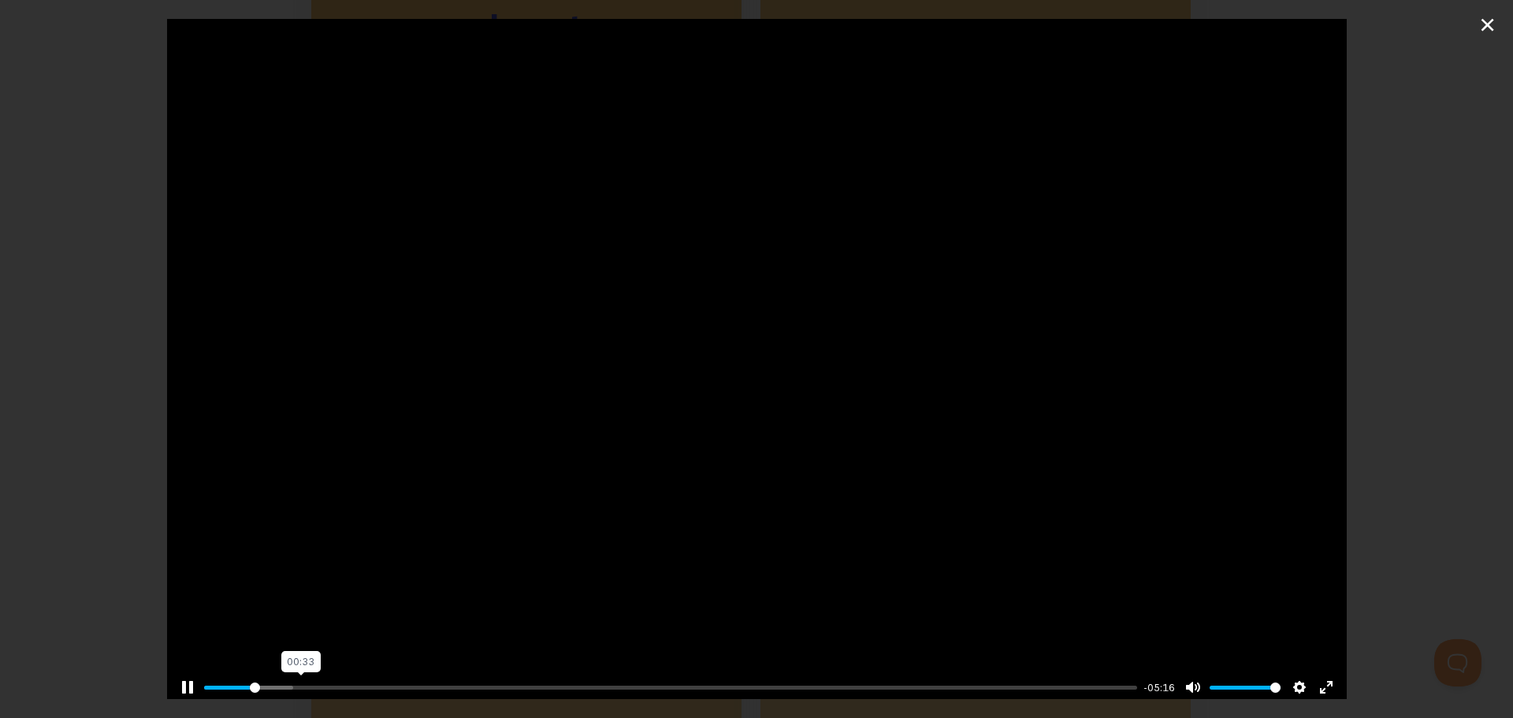
type input "4.98"
type input "14.74"
type input "4.99"
type input "14.76"
type input "5.01"
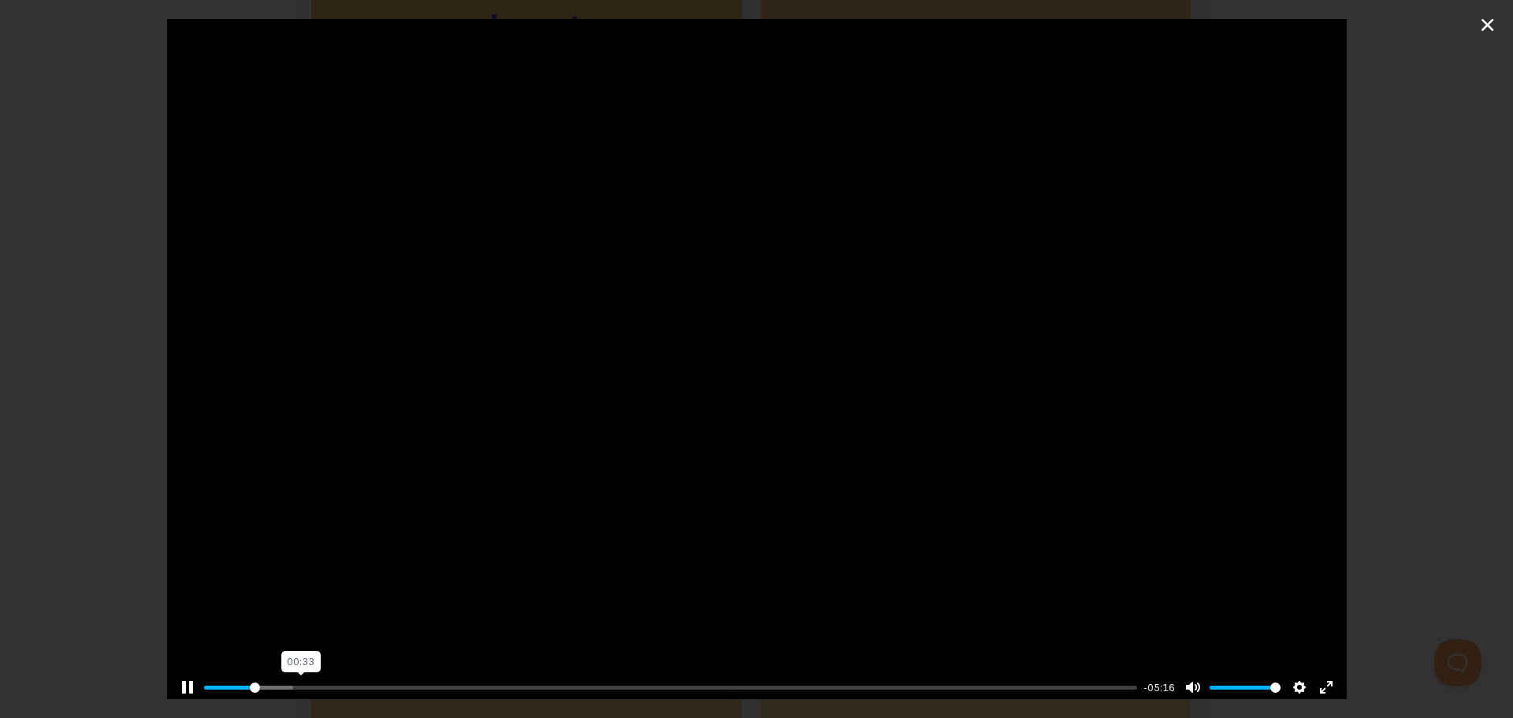
type input "14.77"
type input "5.02"
type input "14.79"
type input "5.04"
type input "14.8"
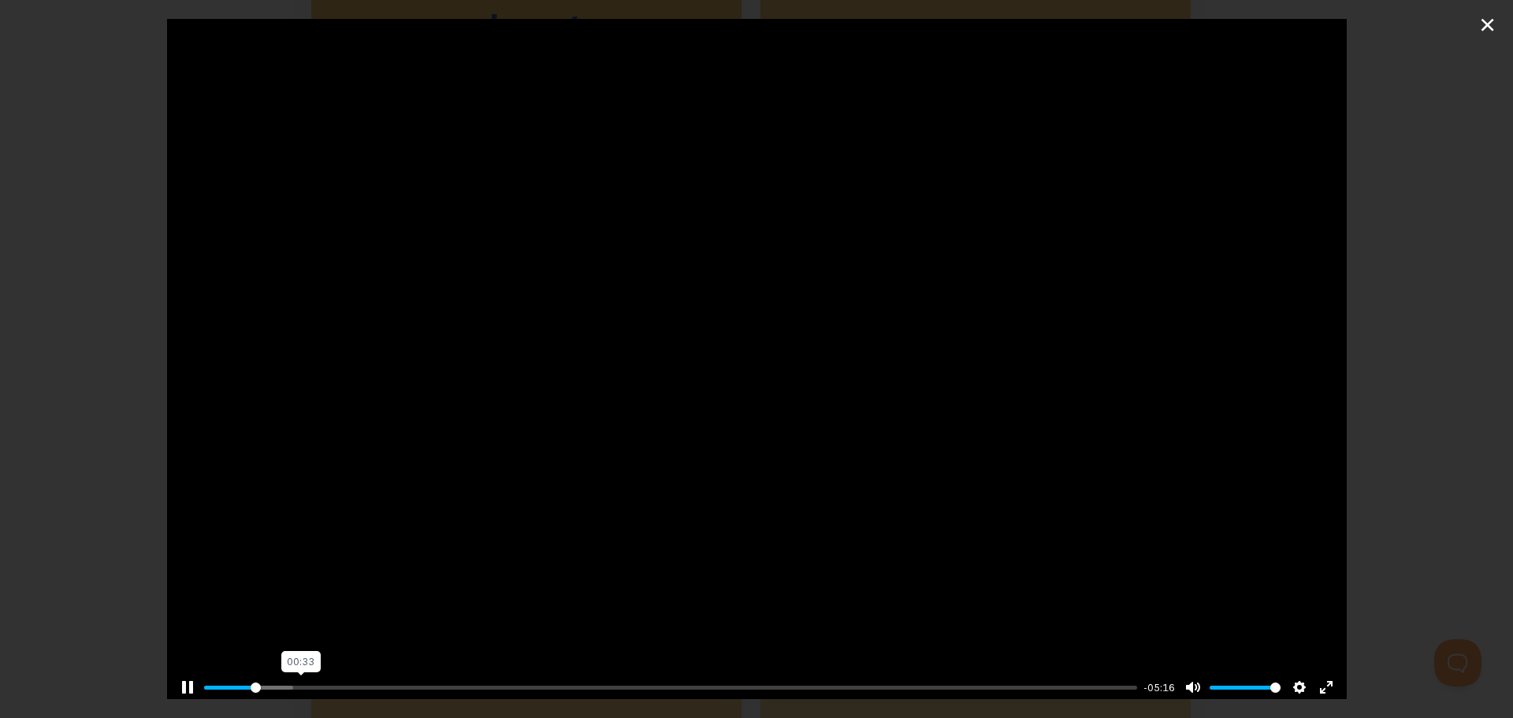
type input "5.05"
type input "14.82"
type input "5.07"
type input "14.84"
type input "5.08"
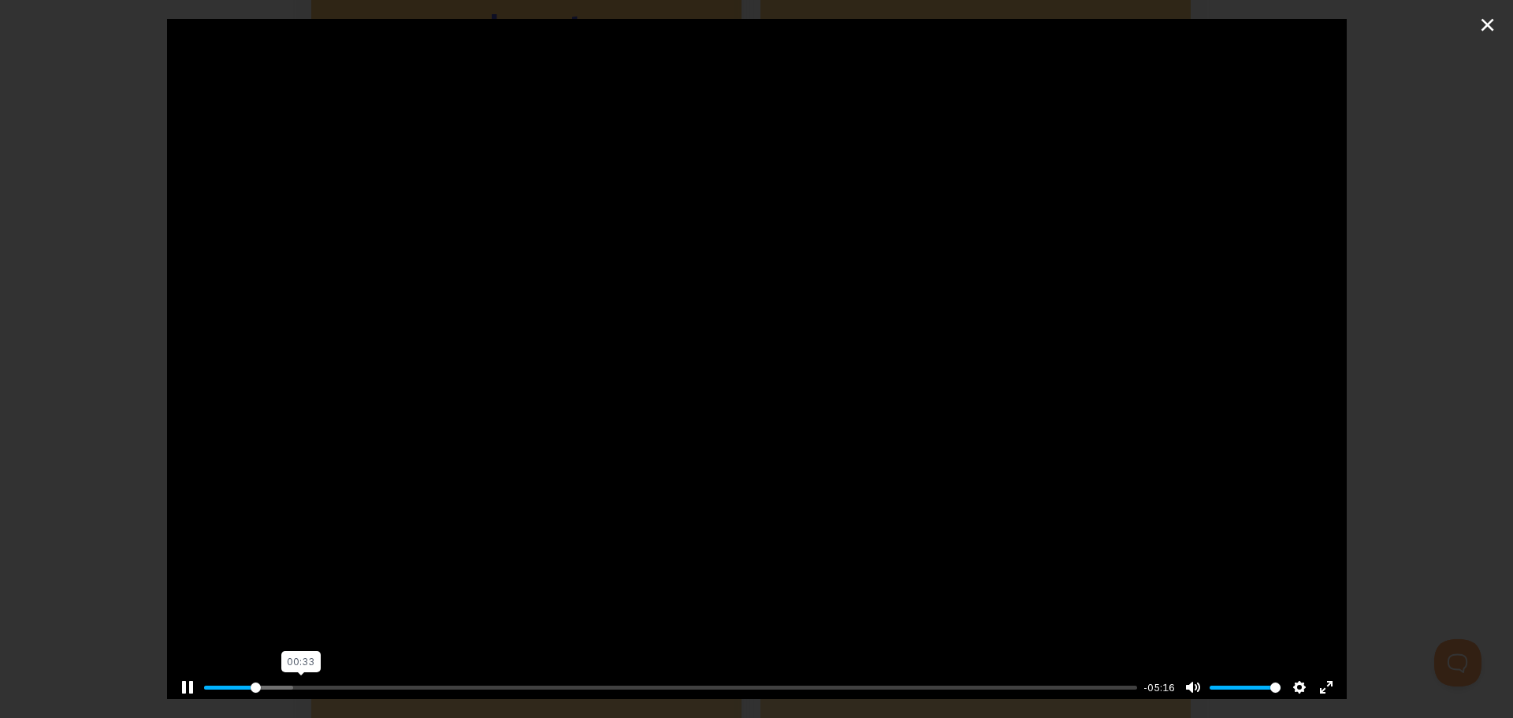
type input "14.85"
type input "5.1"
type input "14.87"
type input "5.11"
type input "14.88"
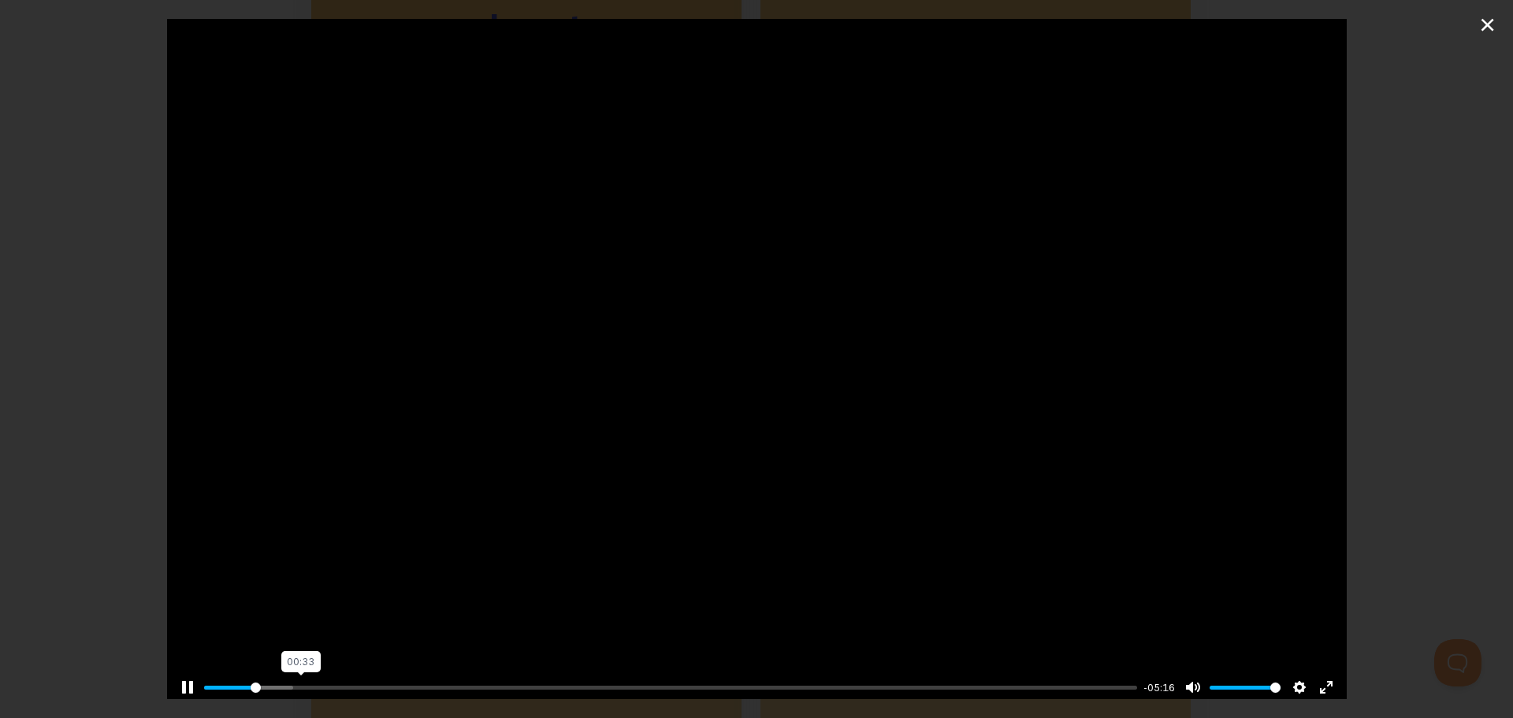
type input "5.13"
type input "14.9"
type input "5.14"
type input "14.92"
type input "5.16"
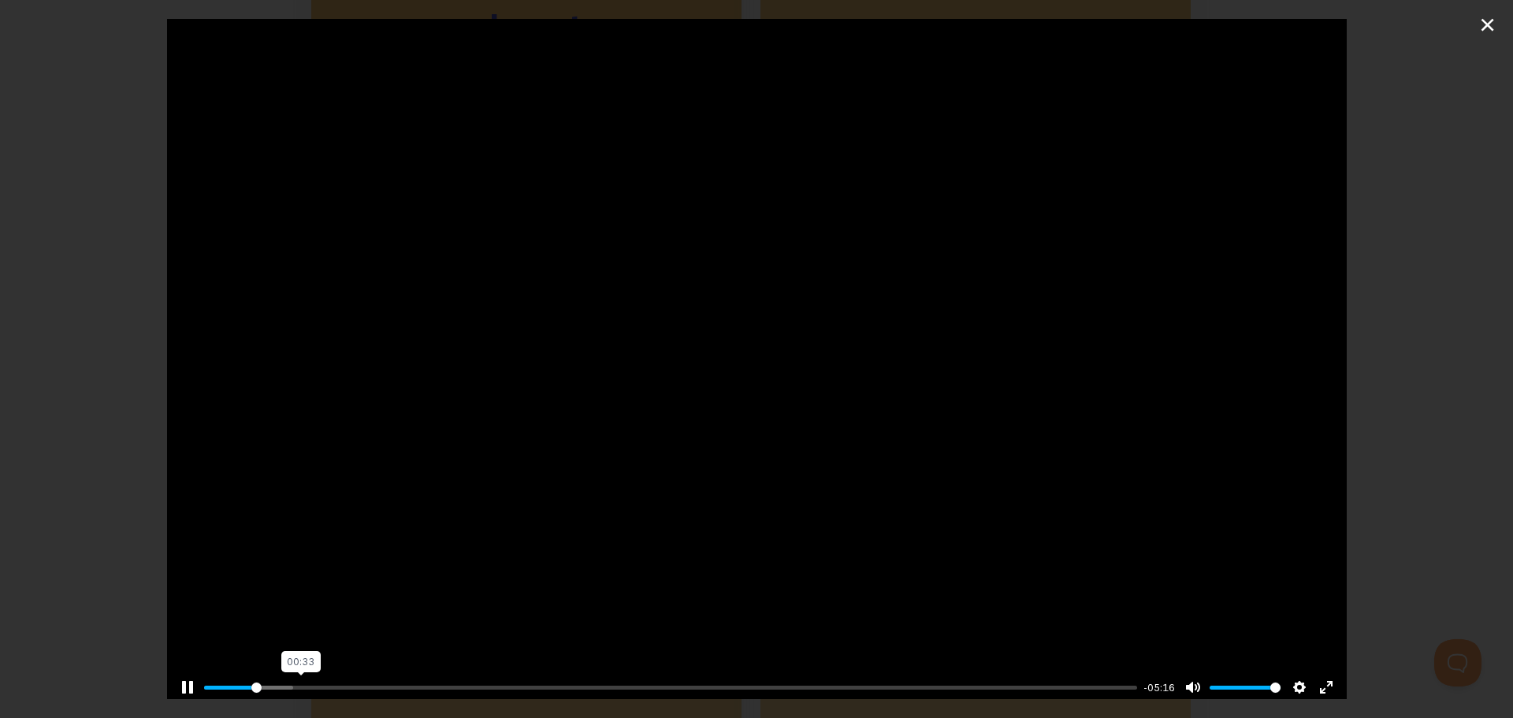
type input "14.93"
type input "5.17"
type input "14.95"
type input "5.19"
type input "14.97"
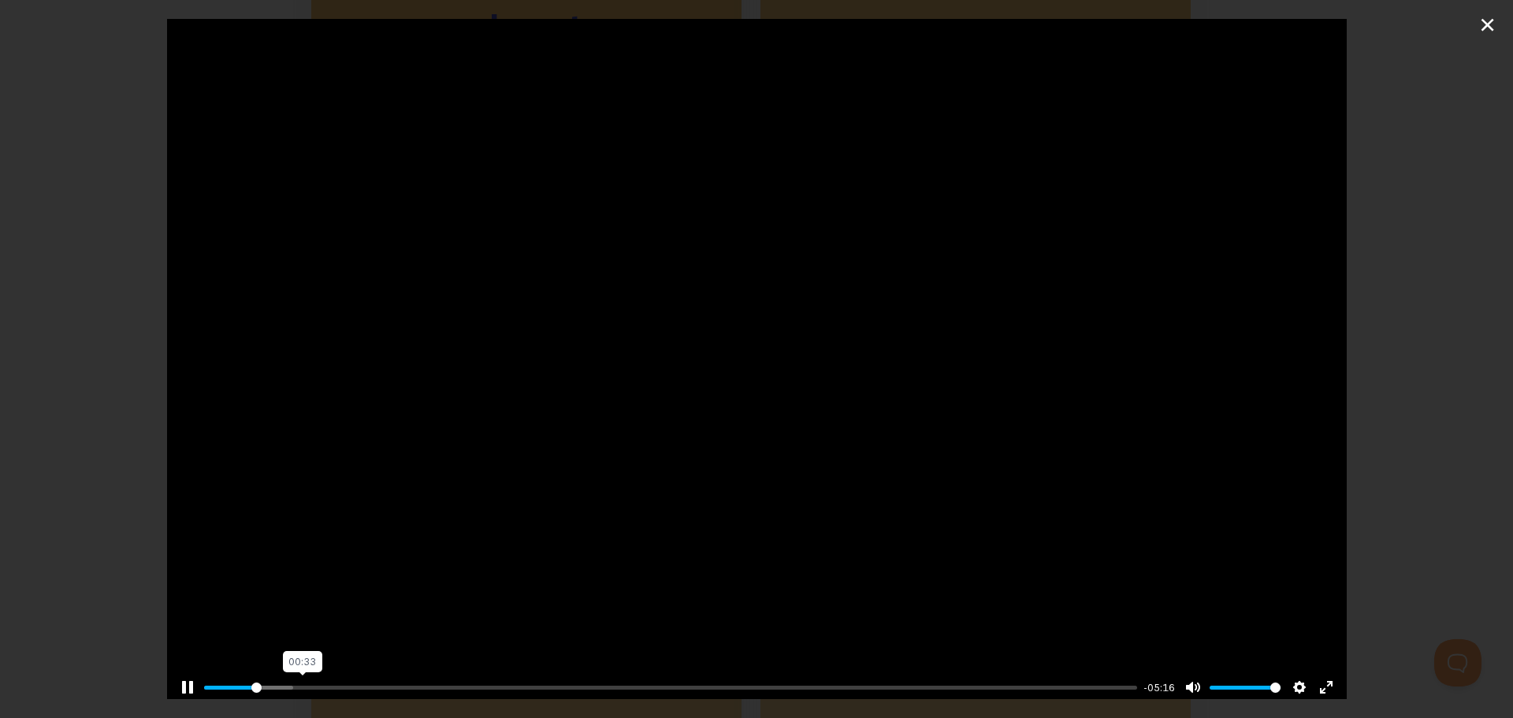
type input "5.2"
type input "14.98"
type input "5.22"
type input "15"
type input "5.24"
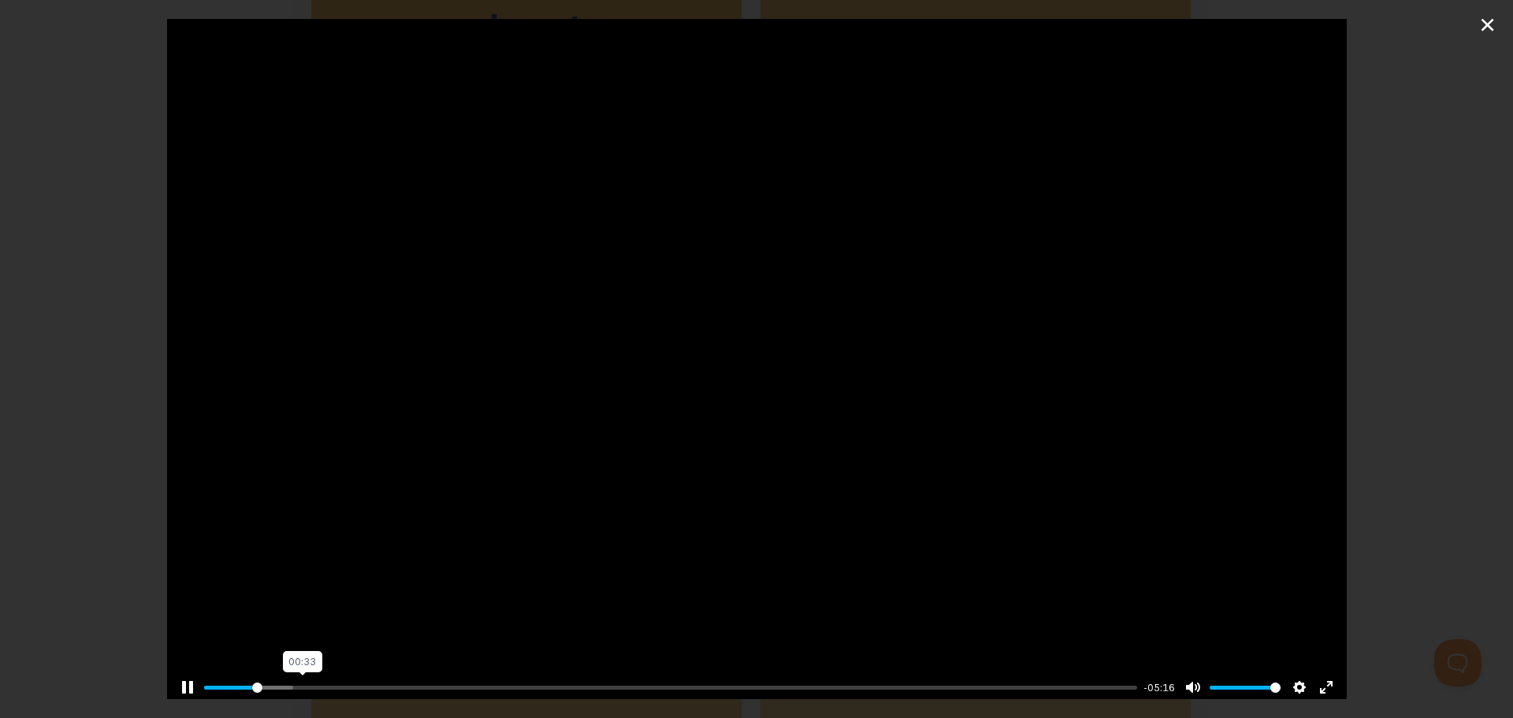
type input "15.02"
type input "5.25"
type input "15.03"
type input "5.26"
type input "15.05"
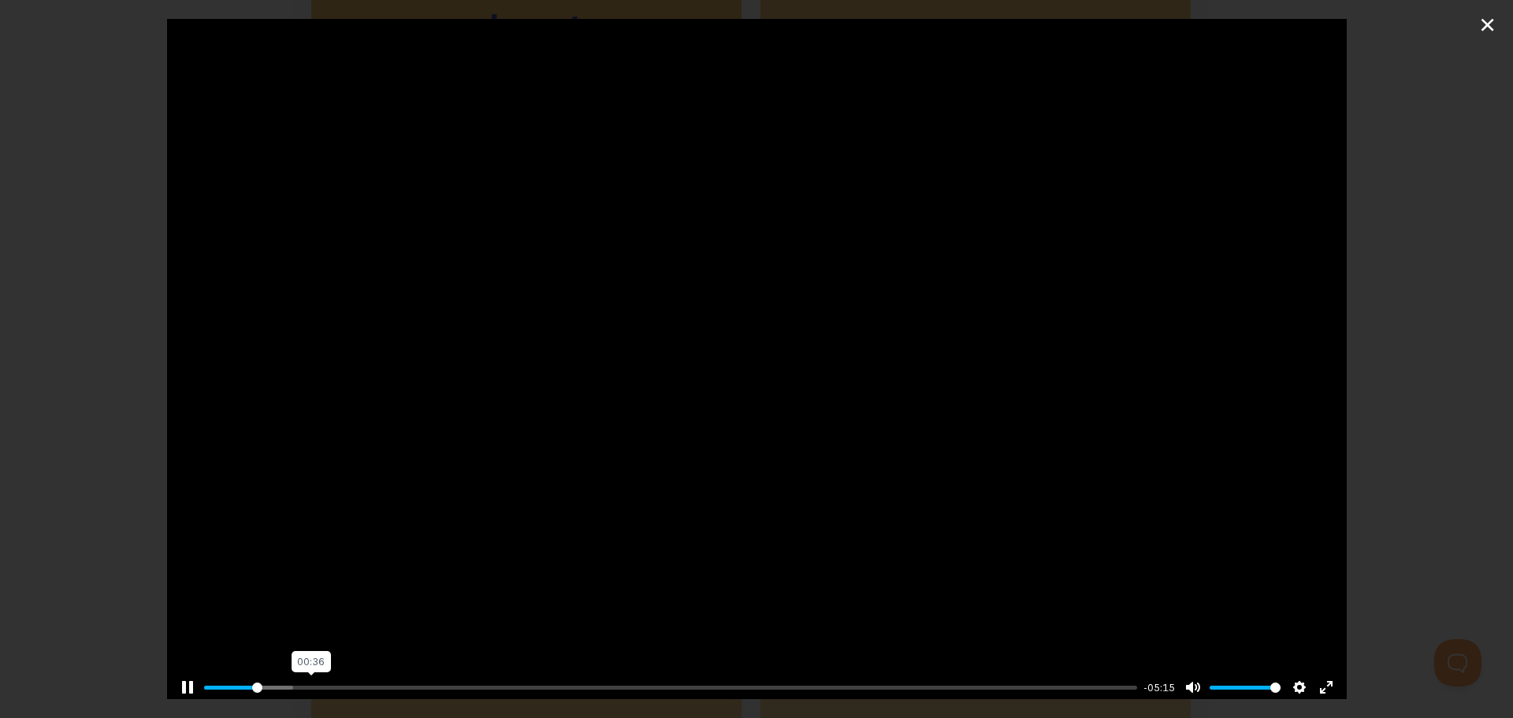
type input "5.28"
type input "15.06"
type input "5.29"
type input "15.08"
type input "5.31"
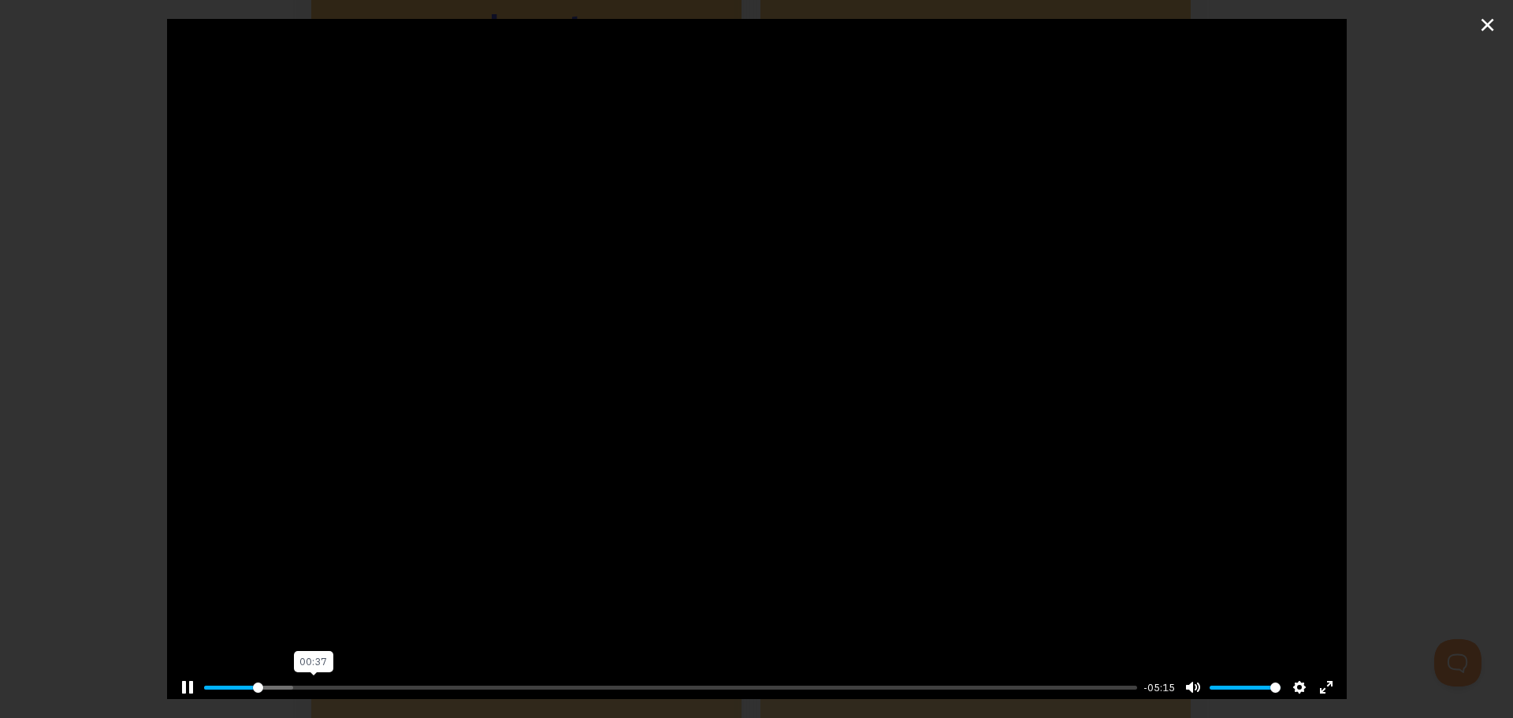
type input "15.1"
type input "5.33"
type input "15.12"
type input "5.34"
type input "15.13"
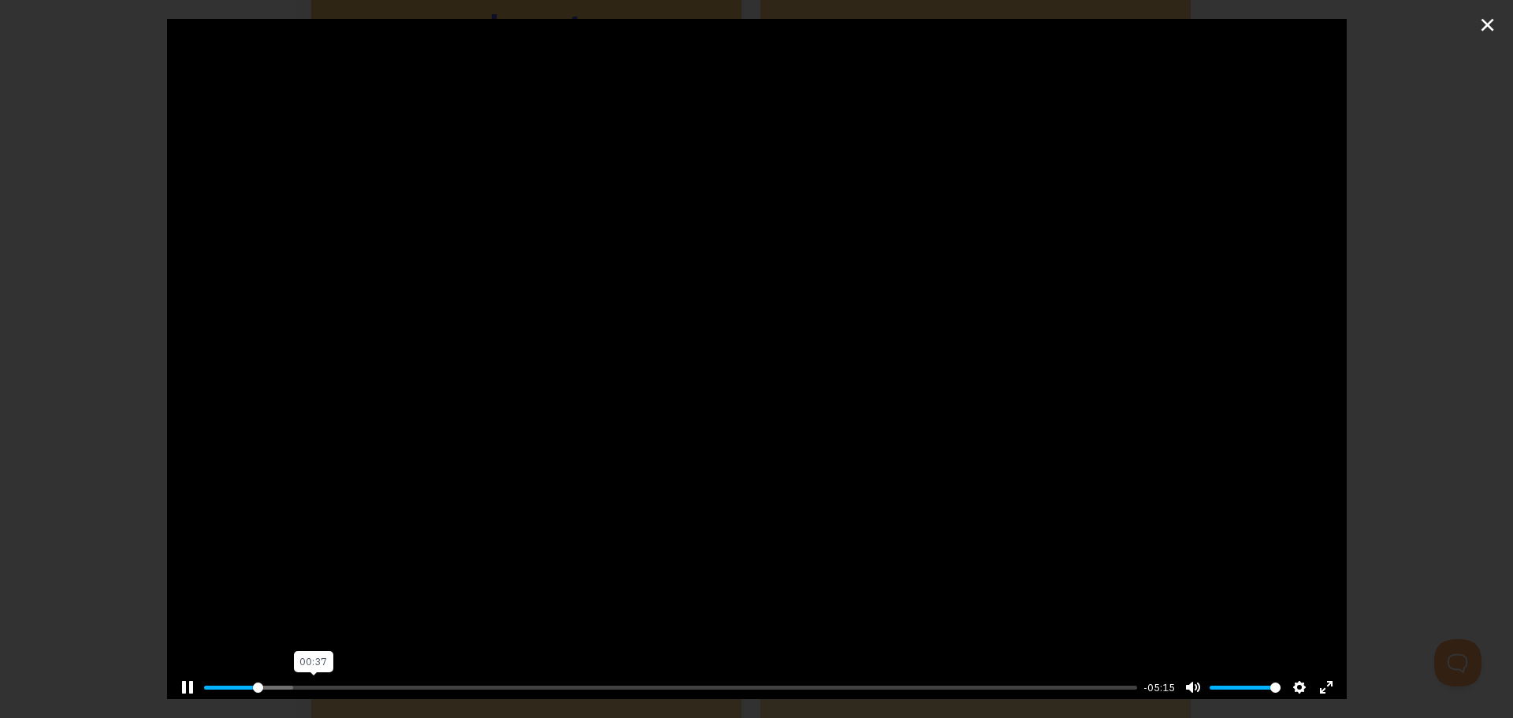
type input "5.35"
type input "15.15"
type input "5.37"
type input "15.16"
type input "5.38"
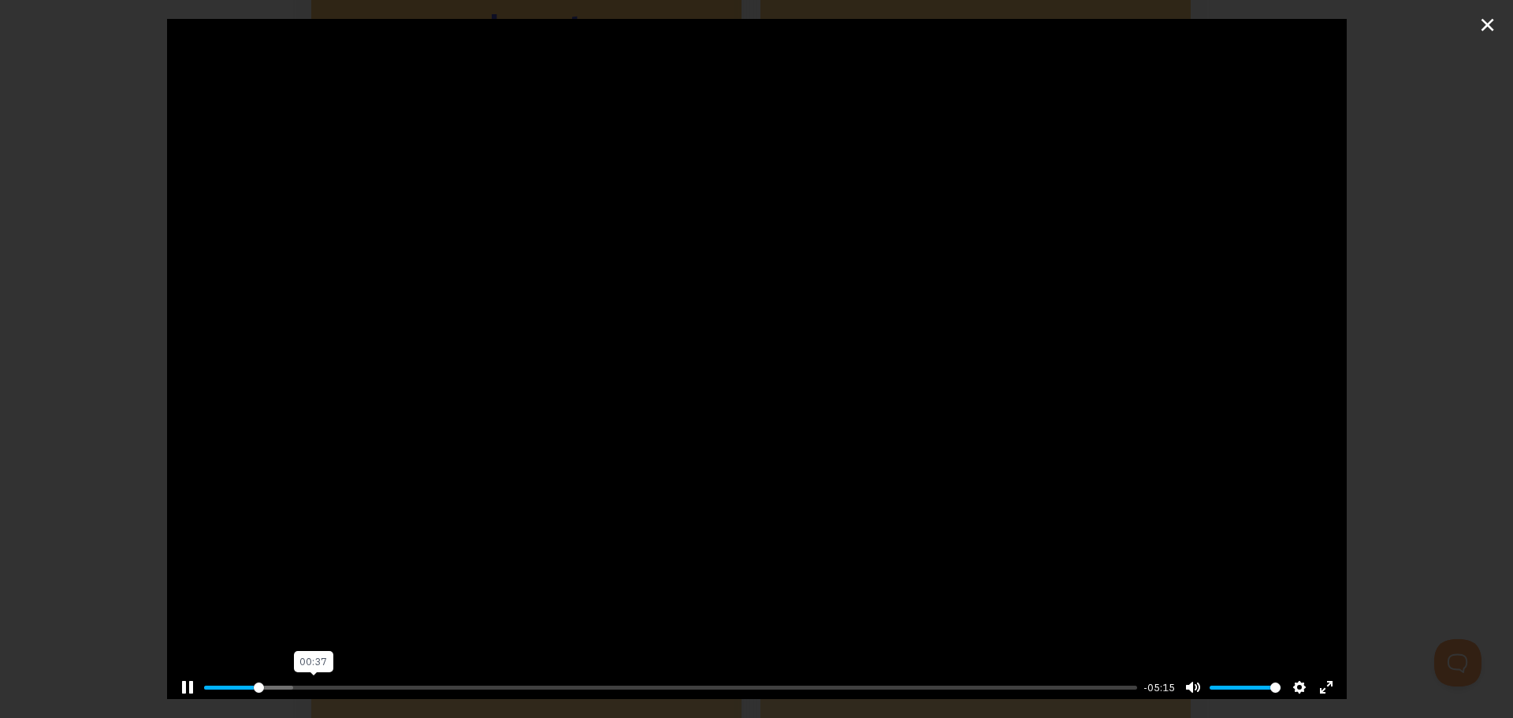
type input "15.18"
type input "5.4"
type input "15.2"
type input "5.41"
type input "15.21"
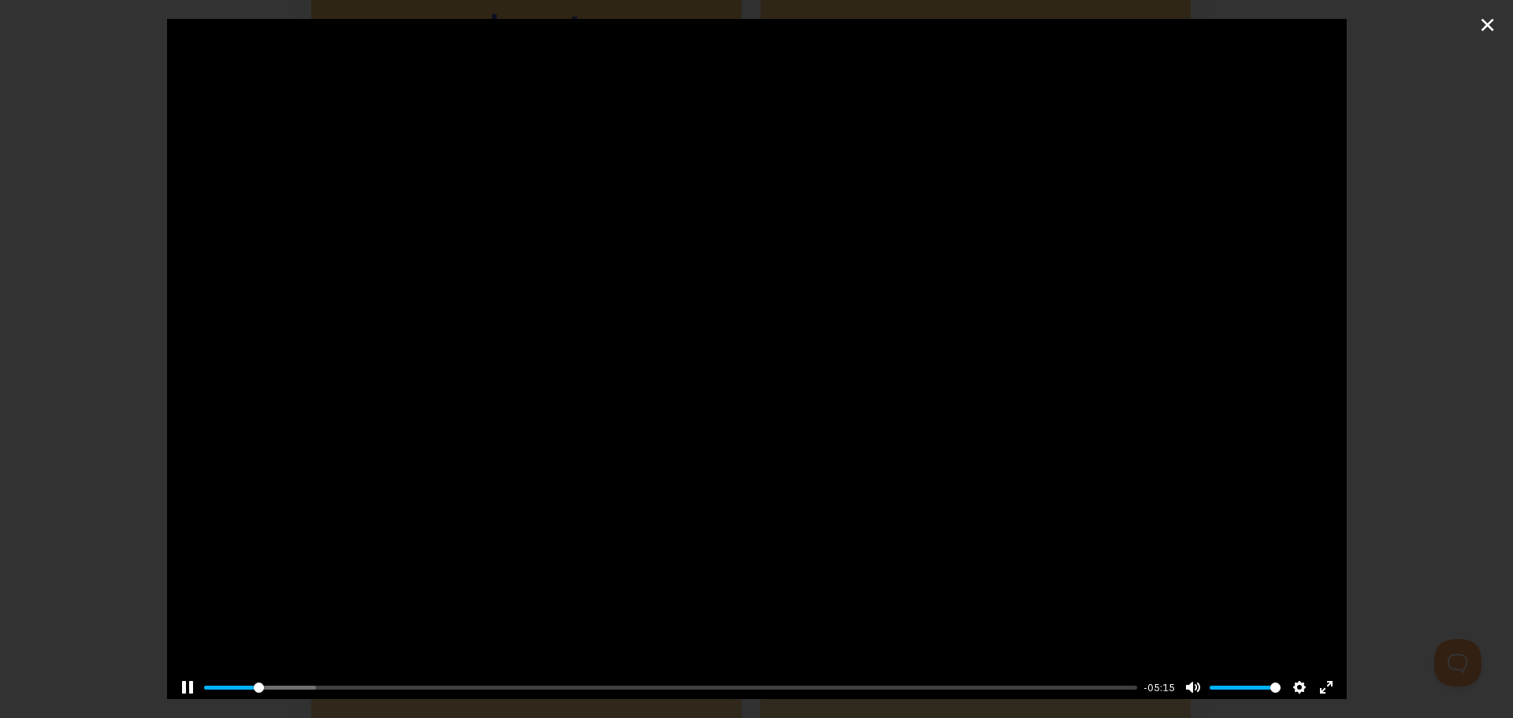
type input "5.43"
type input "15.23"
type input "5.45"
type input "15.25"
type input "5.46"
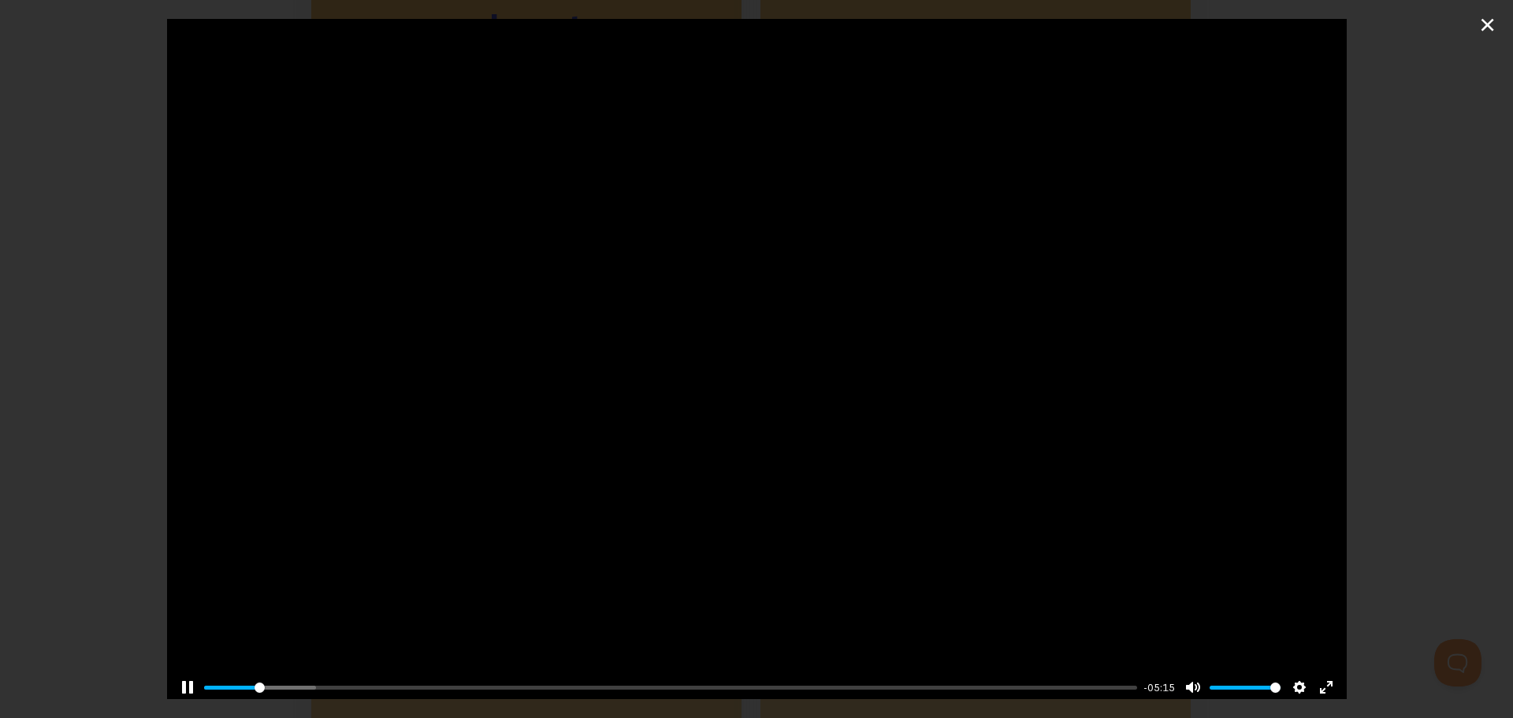
type input "15.26"
type input "5.47"
type input "15.28"
type input "5.49"
type input "15.29"
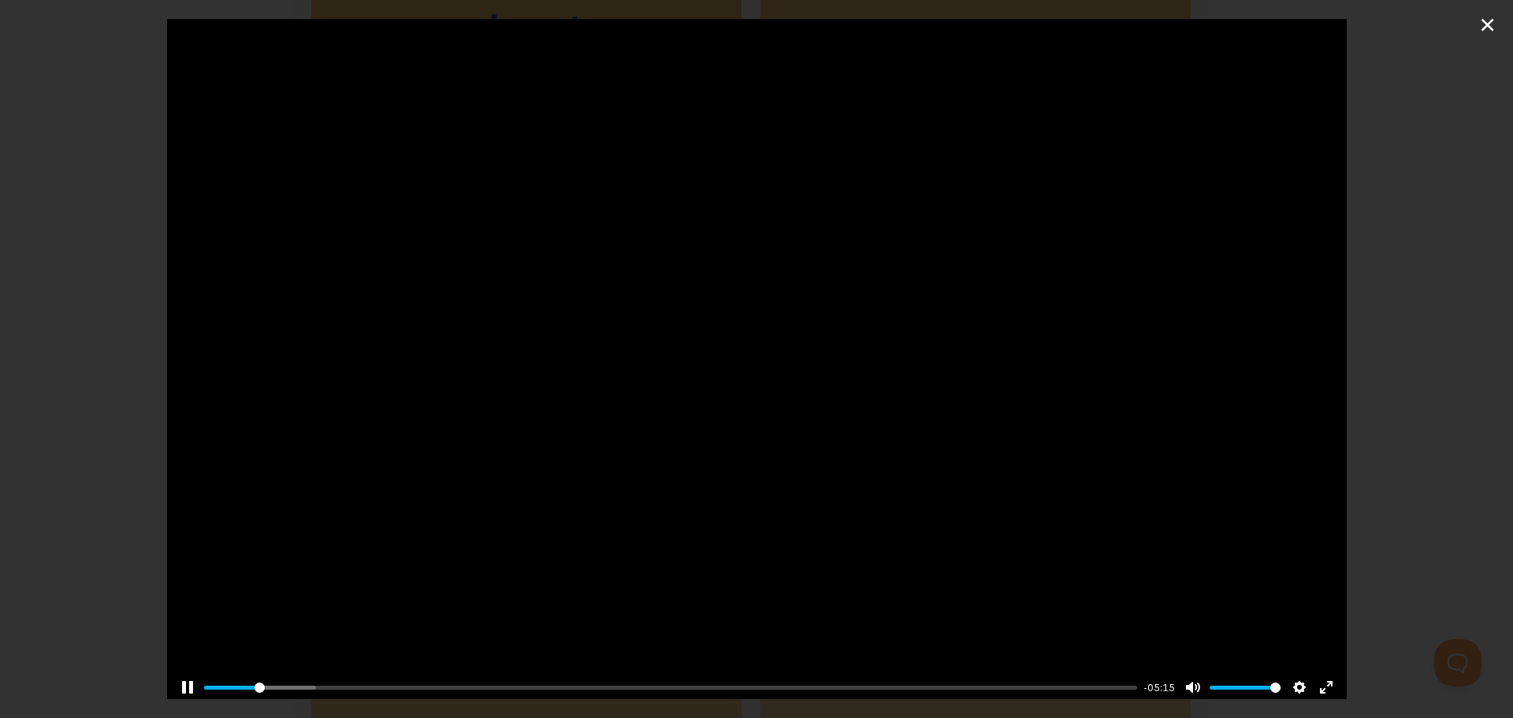
type input "5.5"
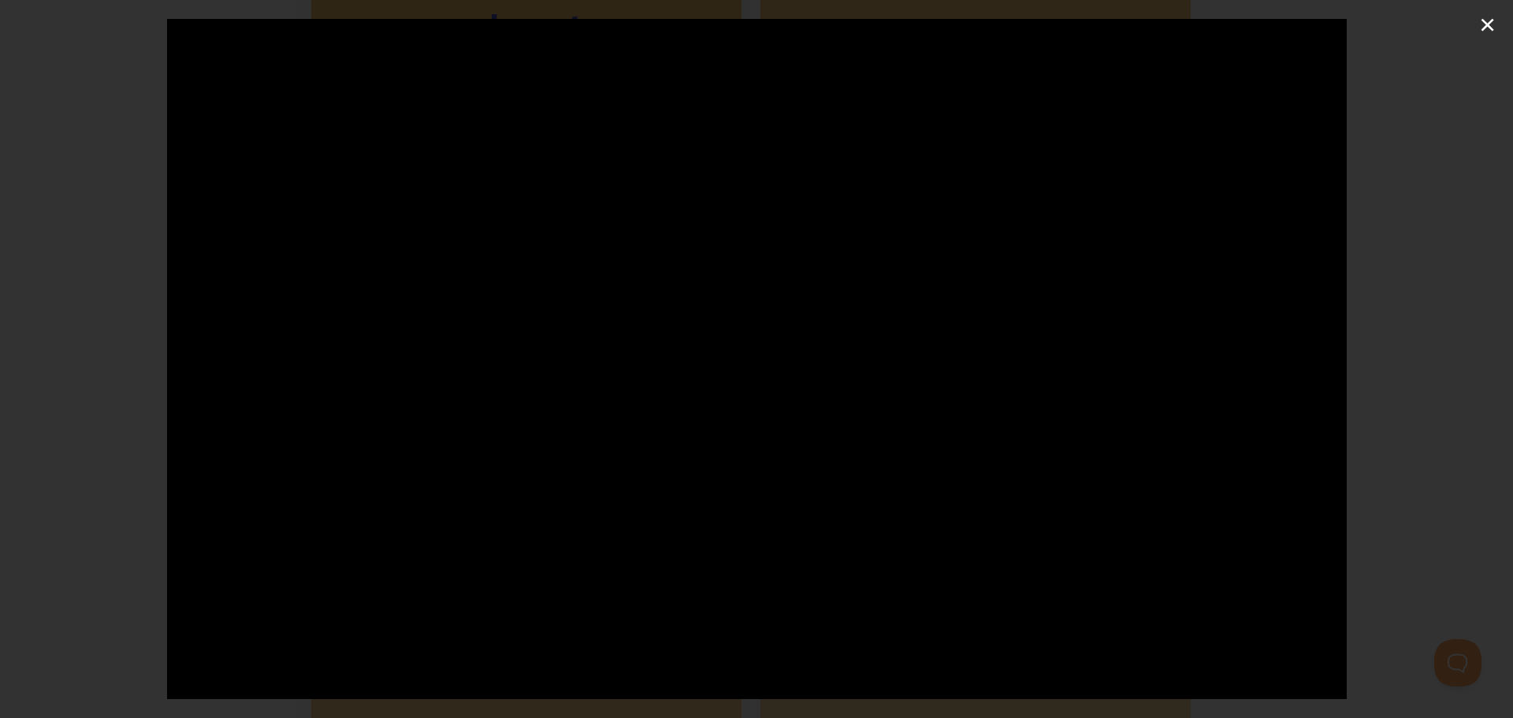
type input "15.31"
type input "5.52"
type input "15.33"
type input "5.53"
type input "15.34"
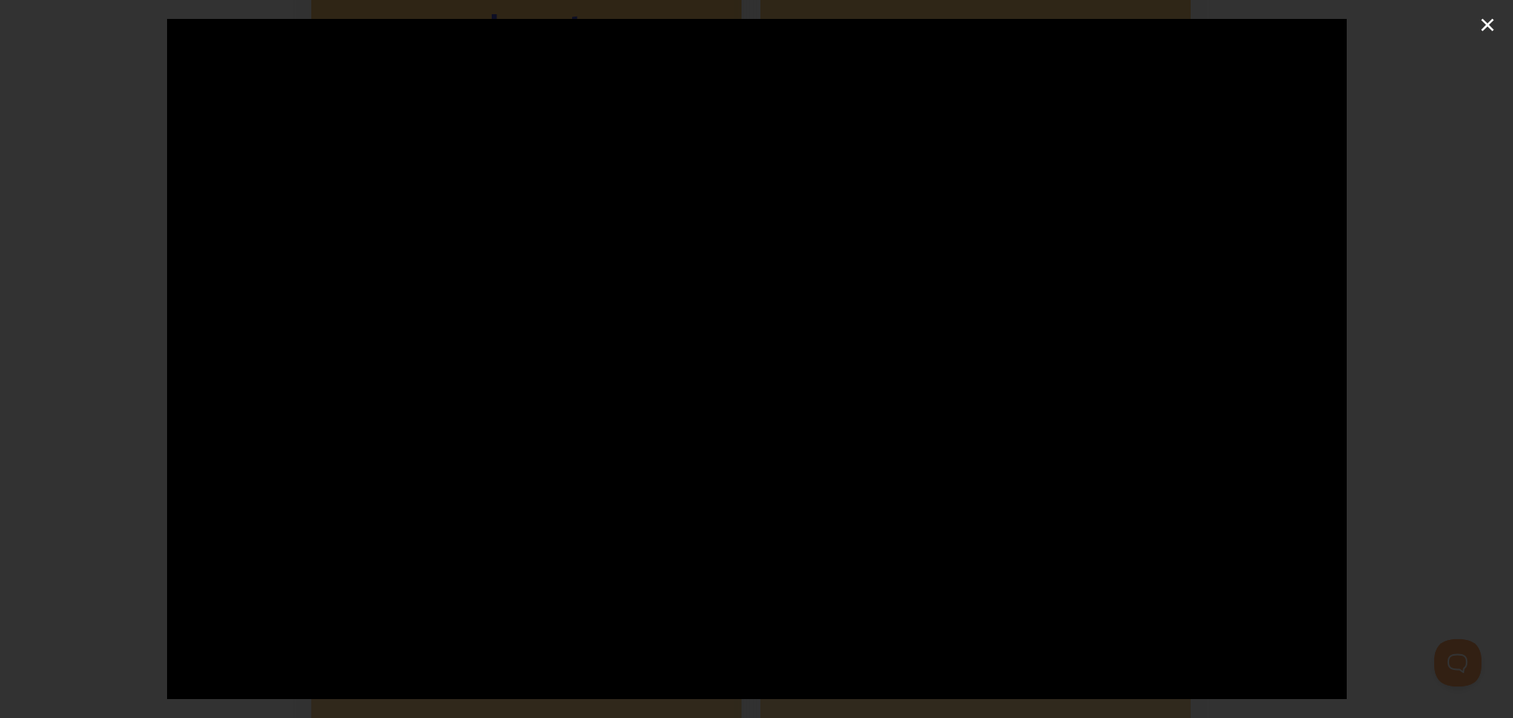
type input "5.55"
type input "15.36"
type input "5.56"
type input "15.38"
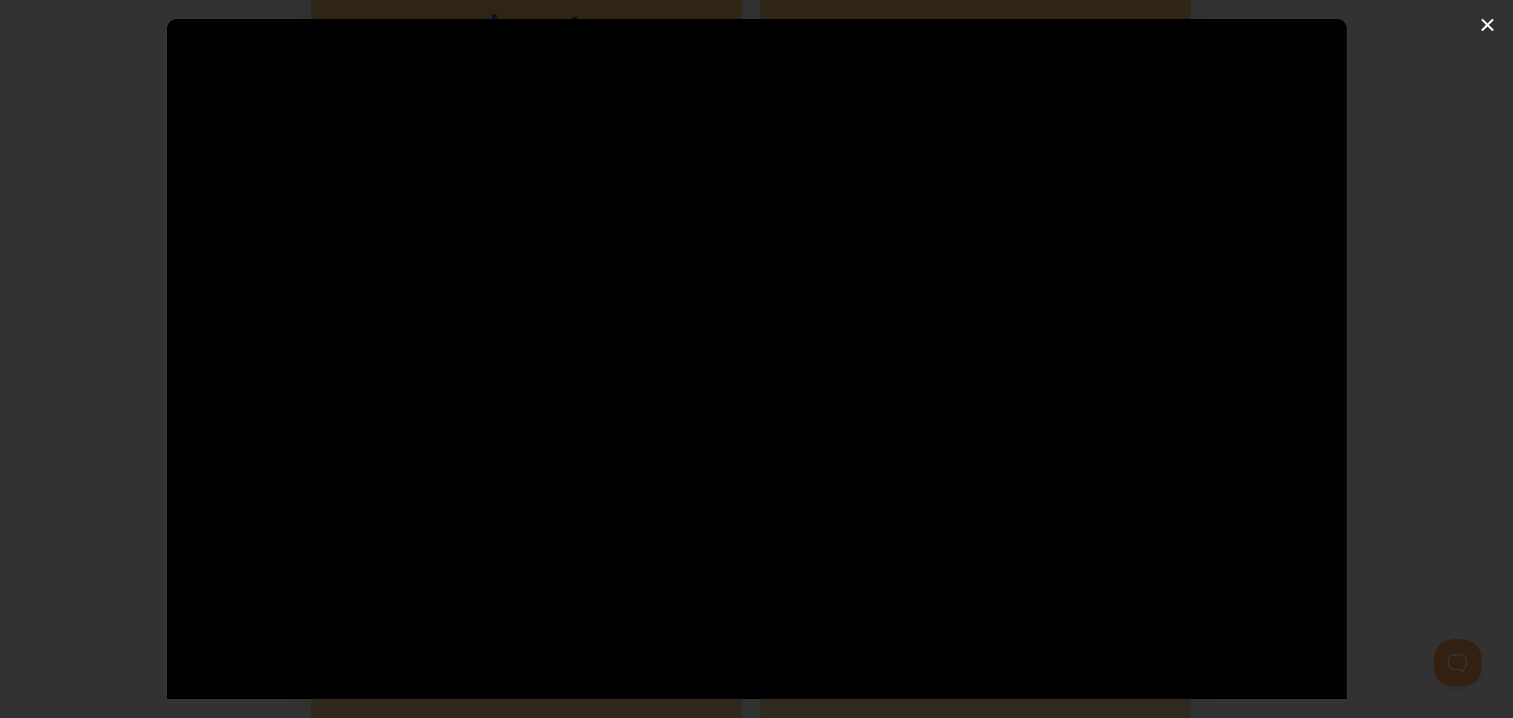
type input "5.58"
type input "15.39"
type input "5.59"
type input "15.41"
type input "5.61"
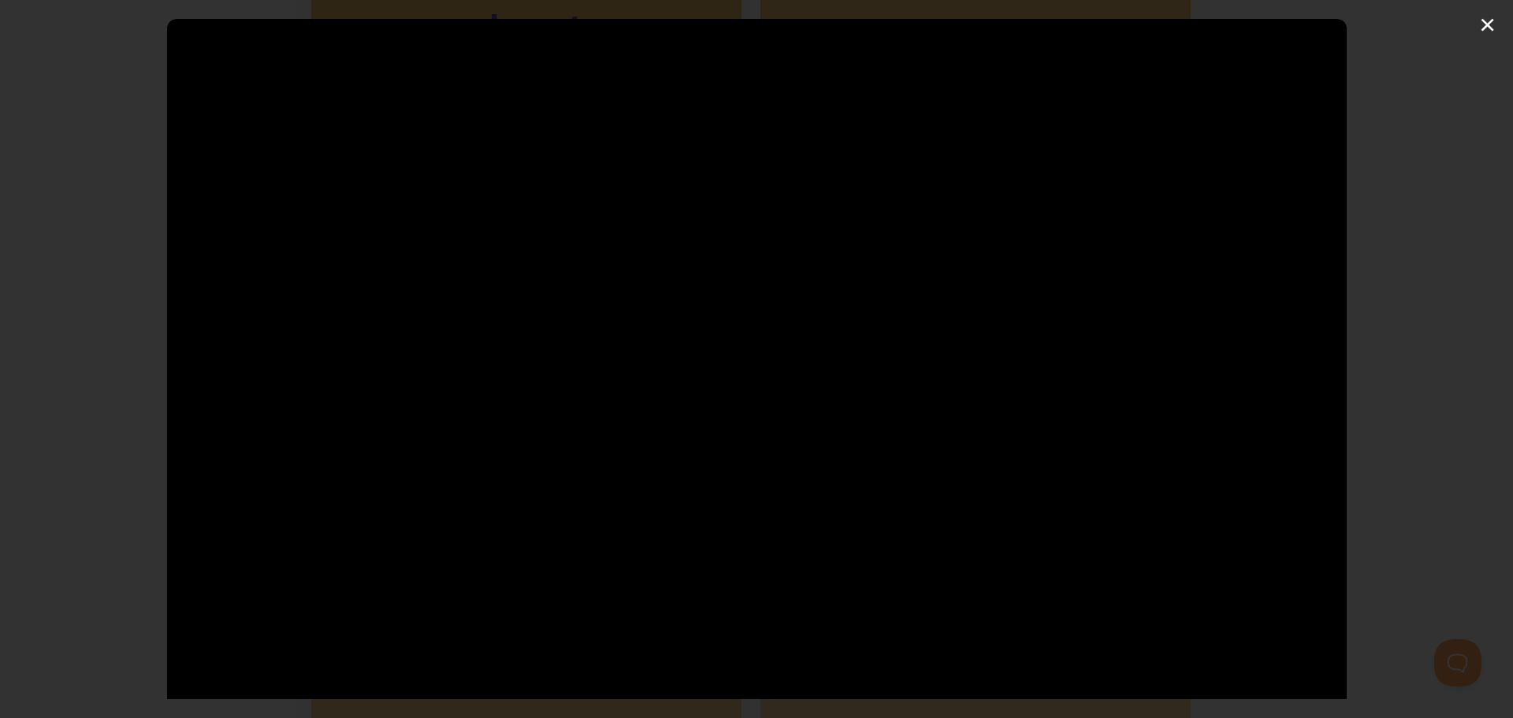
type input "15.43"
type input "5.63"
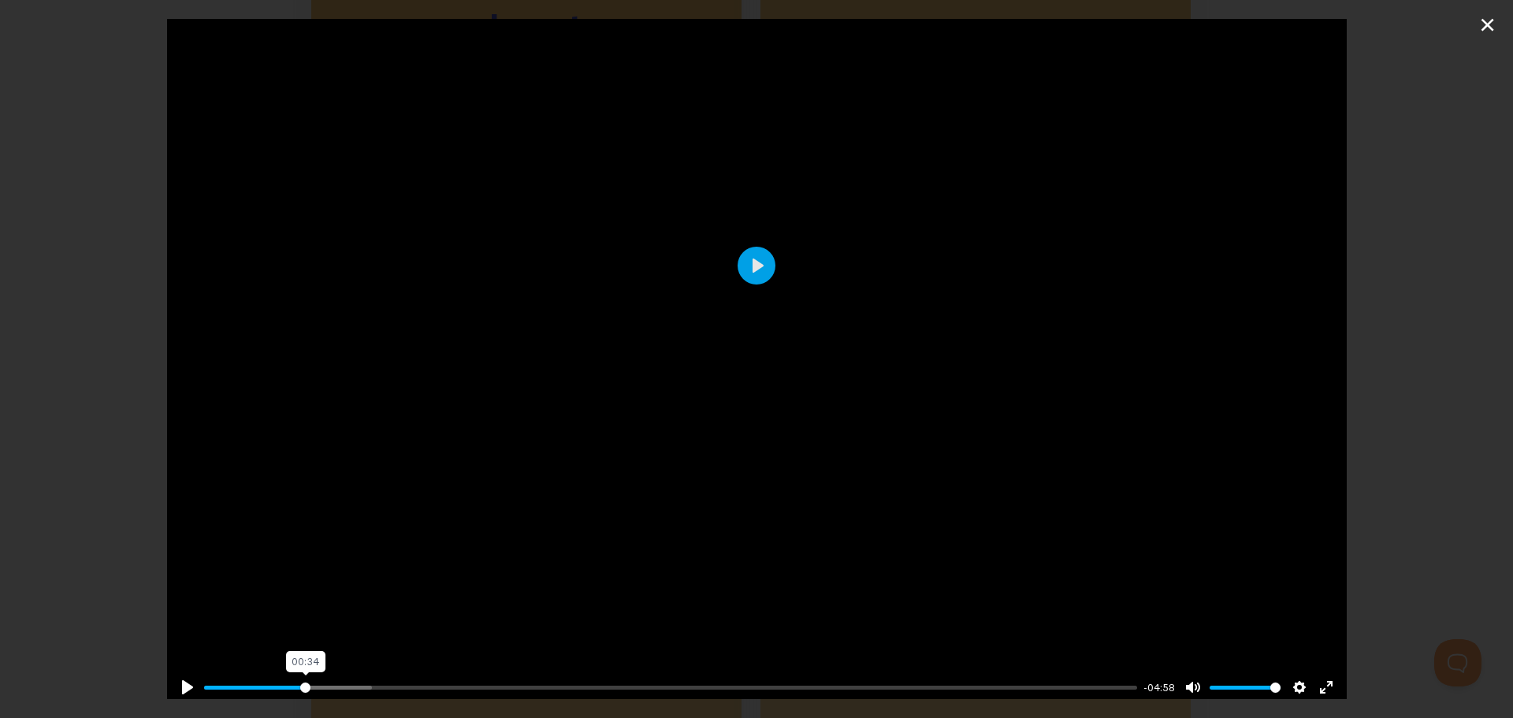
click at [304, 680] on input "Seek" at bounding box center [671, 687] width 934 height 15
click at [357, 680] on input "Seek" at bounding box center [671, 687] width 934 height 15
click at [408, 680] on input "Seek" at bounding box center [671, 687] width 934 height 15
click at [457, 680] on input "Seek" at bounding box center [671, 687] width 934 height 15
click at [530, 680] on input "Seek" at bounding box center [671, 687] width 934 height 15
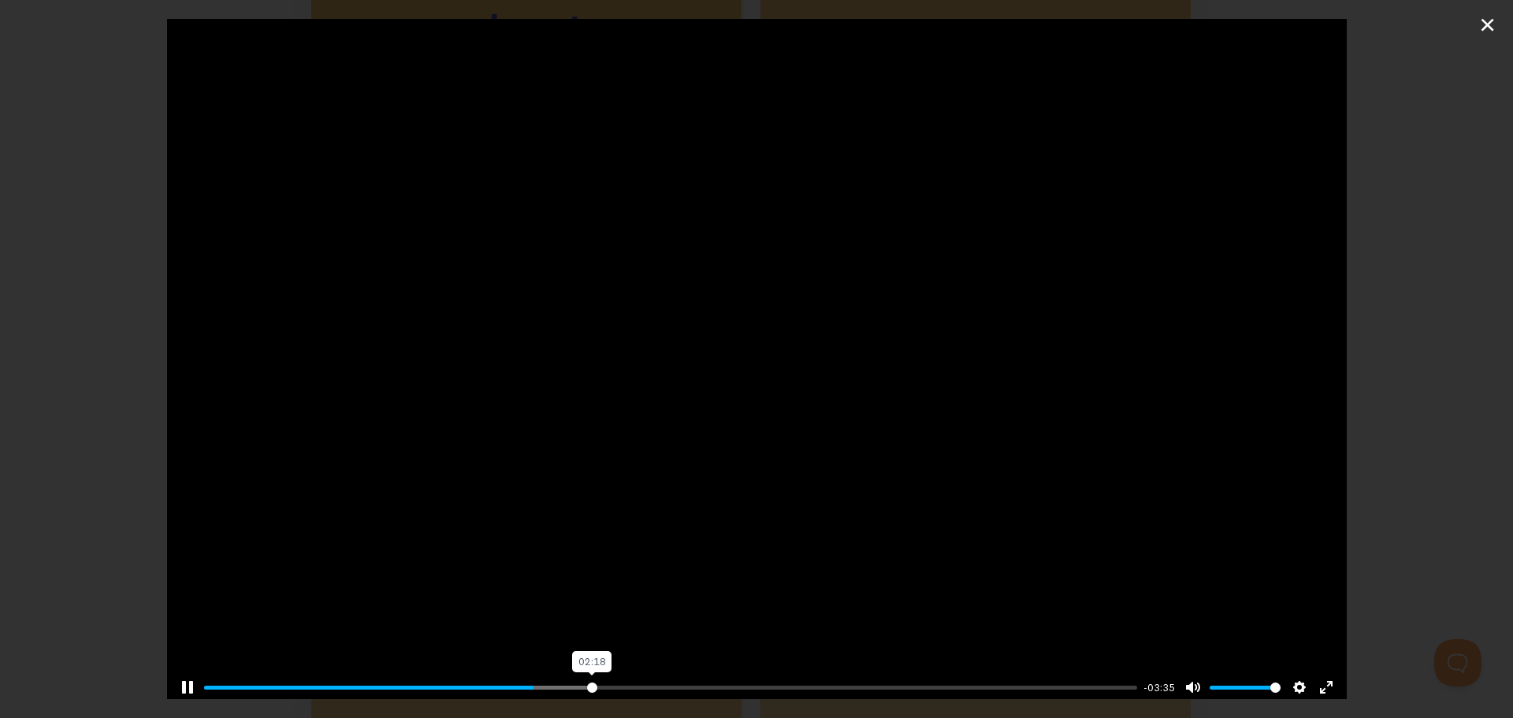
click at [587, 680] on input "Seek" at bounding box center [671, 687] width 934 height 15
click at [627, 680] on input "Seek" at bounding box center [671, 687] width 934 height 15
click at [692, 680] on input "Seek" at bounding box center [671, 687] width 934 height 15
click at [727, 680] on input "Seek" at bounding box center [671, 687] width 934 height 15
click at [795, 680] on input "Seek" at bounding box center [671, 687] width 934 height 15
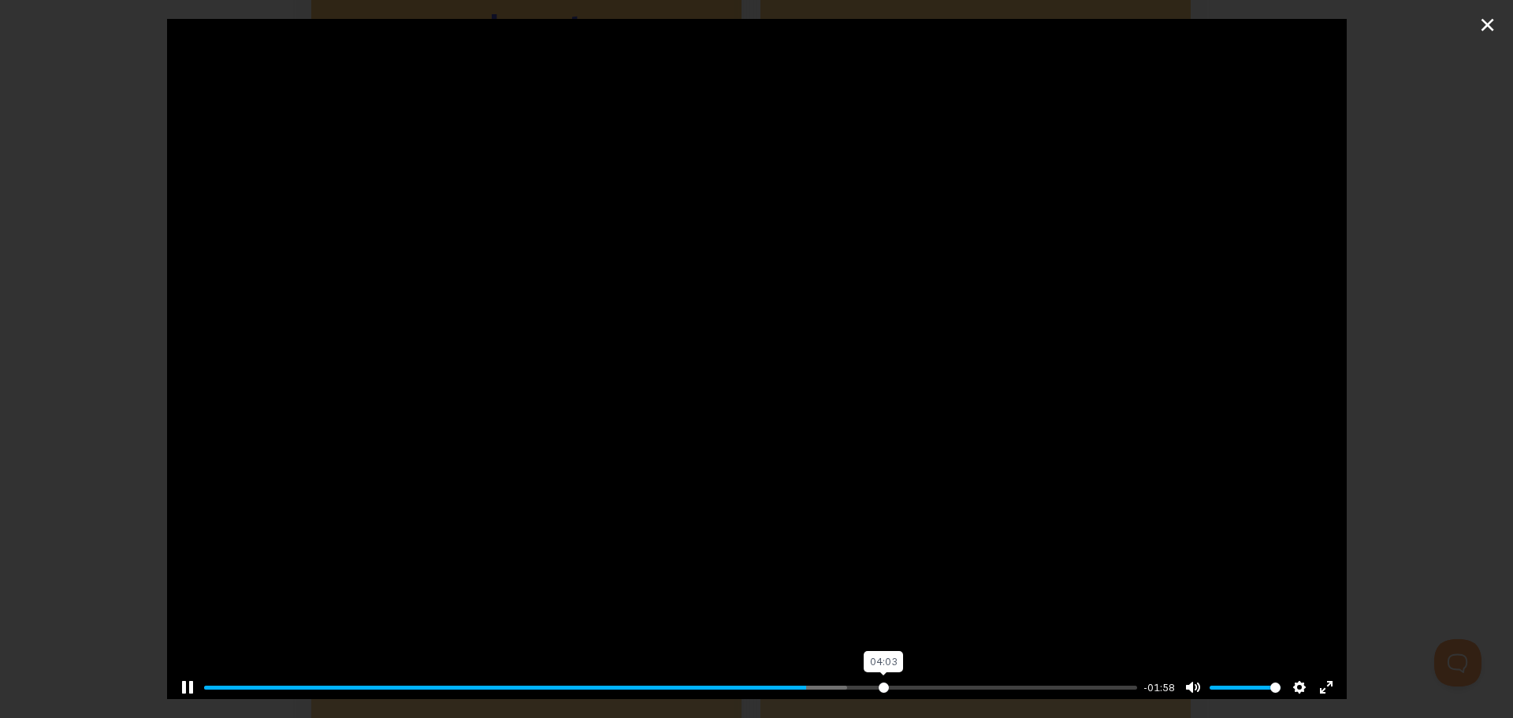
click at [875, 680] on input "Seek" at bounding box center [671, 687] width 934 height 15
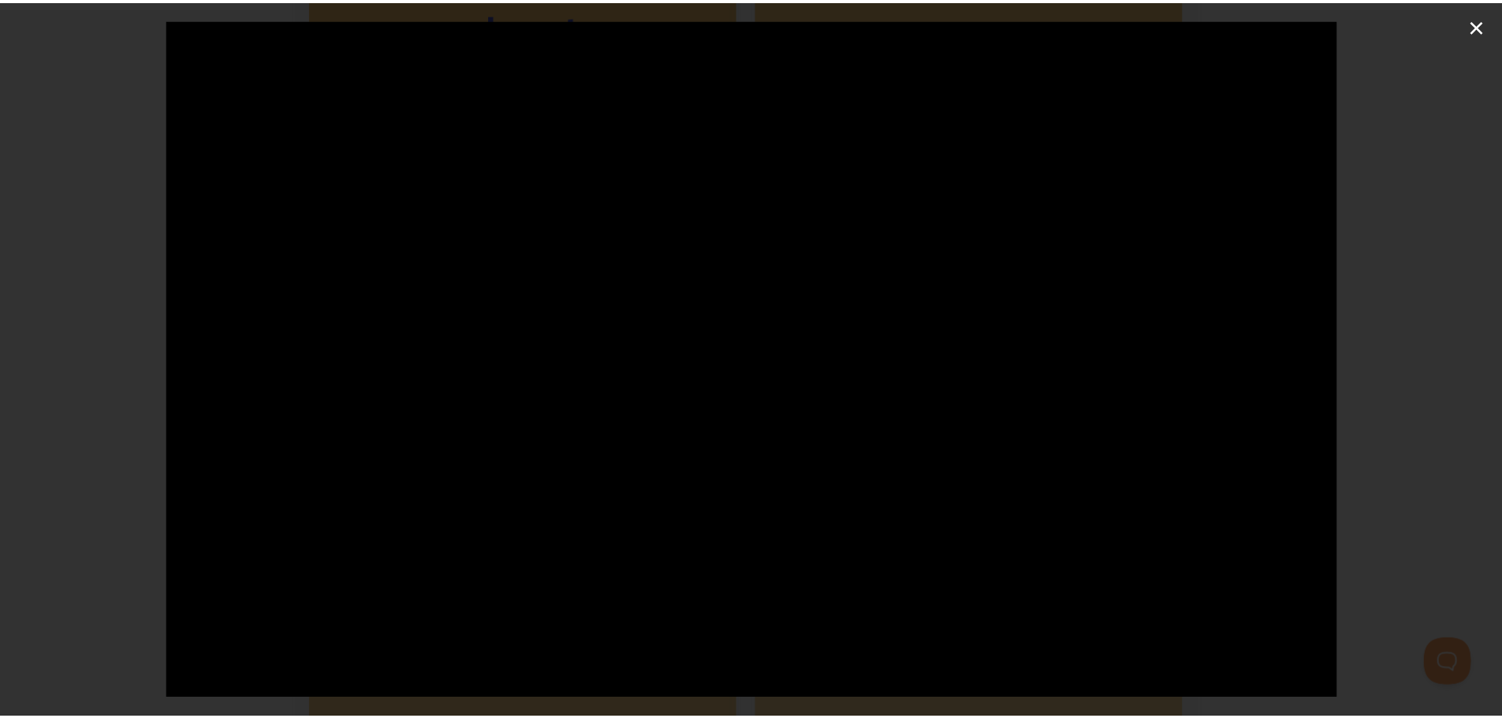
scroll to position [0, 0]
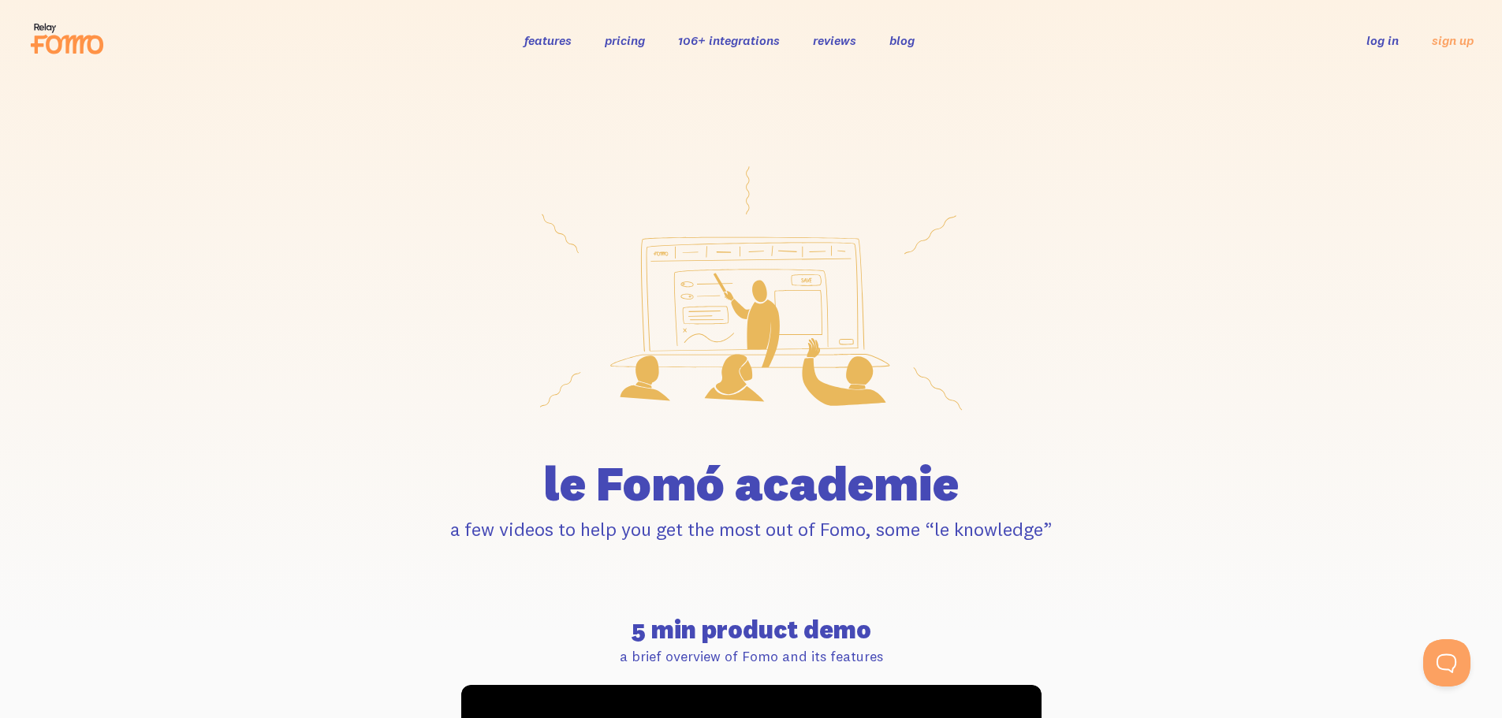
click at [551, 41] on link "features" at bounding box center [547, 40] width 47 height 16
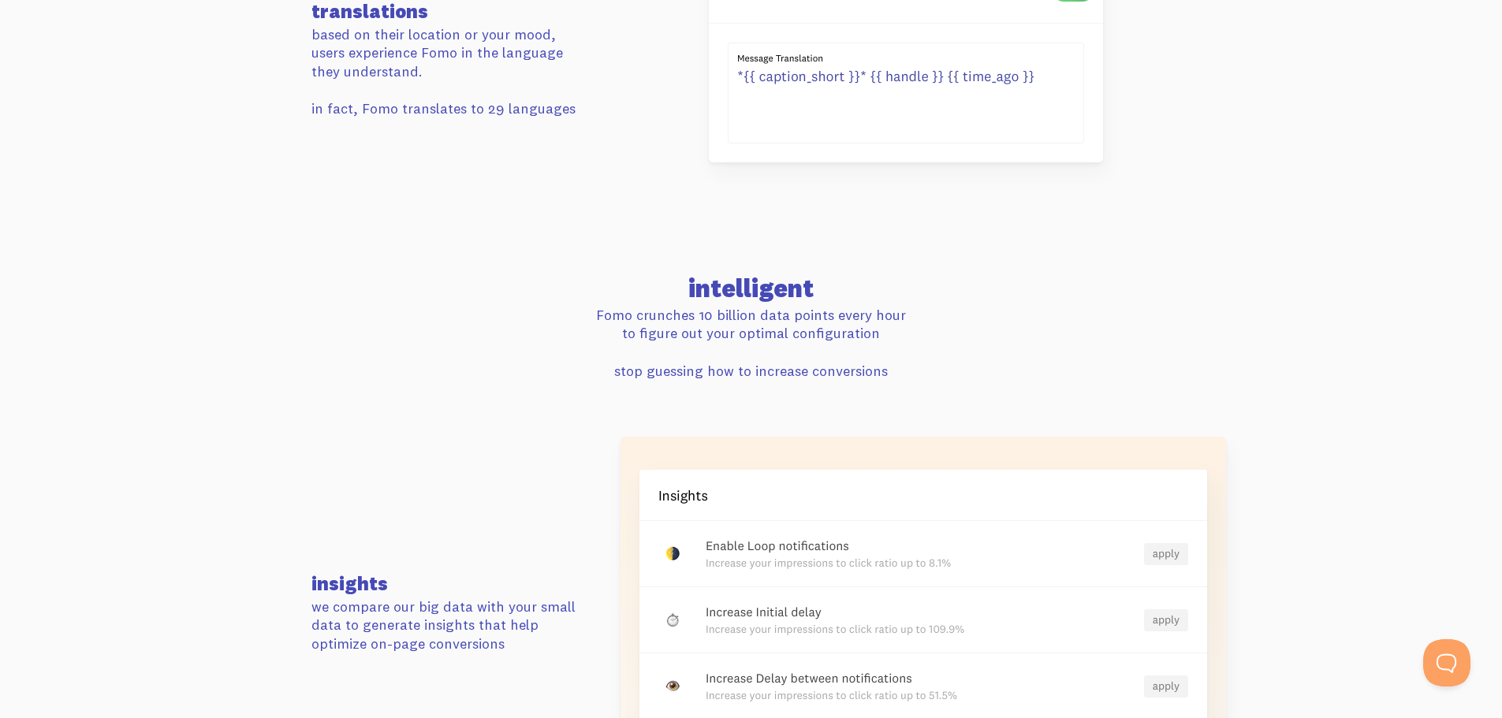
scroll to position [2838, 0]
